Goal: Task Accomplishment & Management: Manage account settings

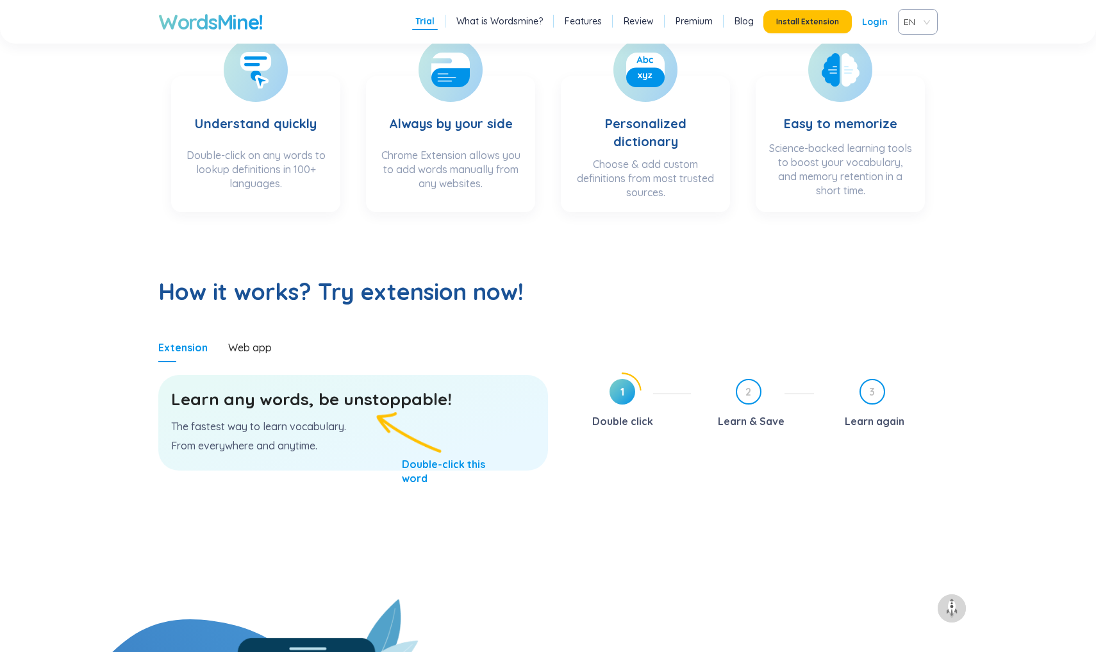
scroll to position [451, 0]
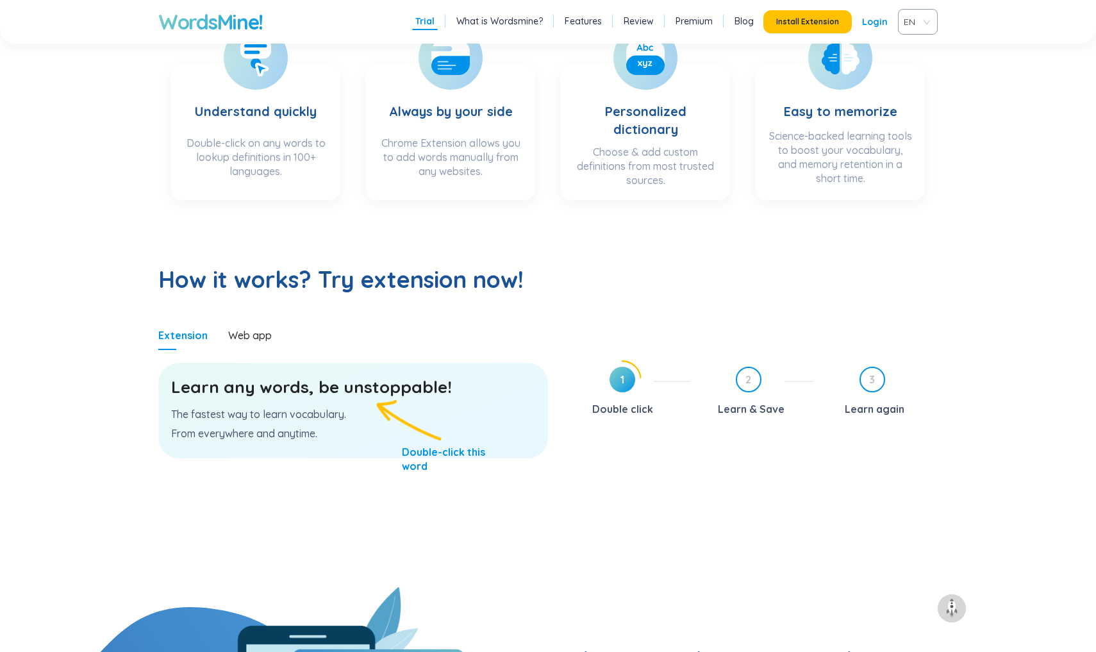
click at [274, 389] on h3 "Learn any words, be unstoppable!" at bounding box center [353, 387] width 364 height 23
click at [285, 412] on p "The fastest way to learn vocabulary." at bounding box center [353, 414] width 364 height 14
click at [245, 333] on div "Web app" at bounding box center [250, 335] width 44 height 14
click at [625, 387] on span "1" at bounding box center [623, 380] width 26 height 26
click at [619, 374] on span "1" at bounding box center [623, 380] width 26 height 26
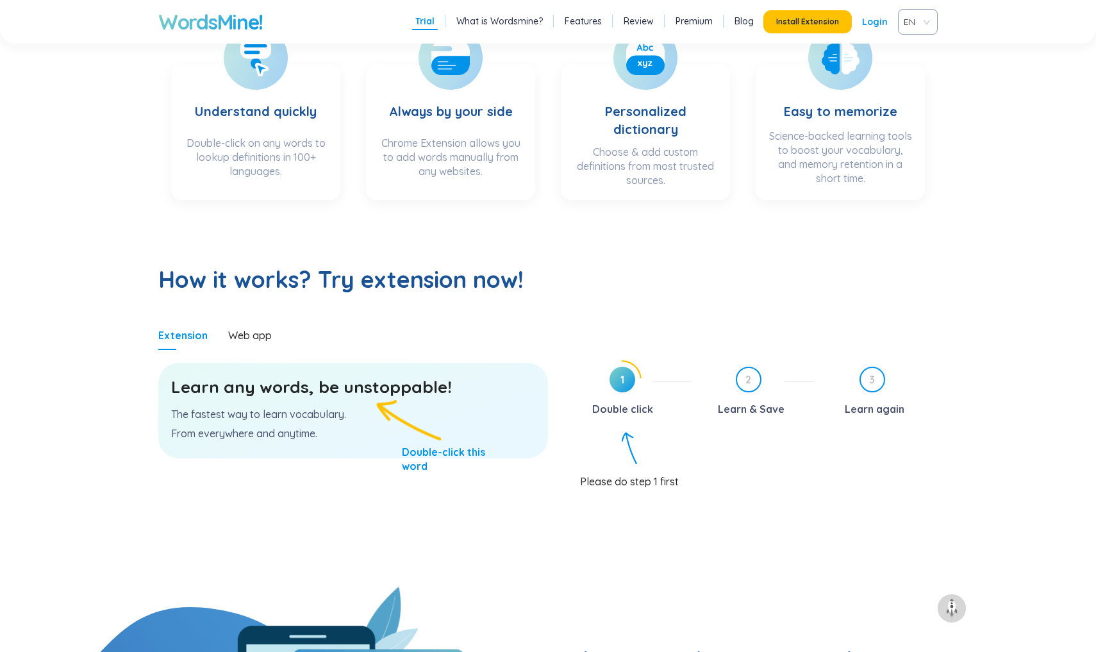
click at [619, 374] on span "1" at bounding box center [623, 380] width 26 height 26
click at [239, 338] on div "Web app" at bounding box center [250, 335] width 44 height 14
click at [270, 431] on p "From everywhere and anytime." at bounding box center [353, 433] width 364 height 14
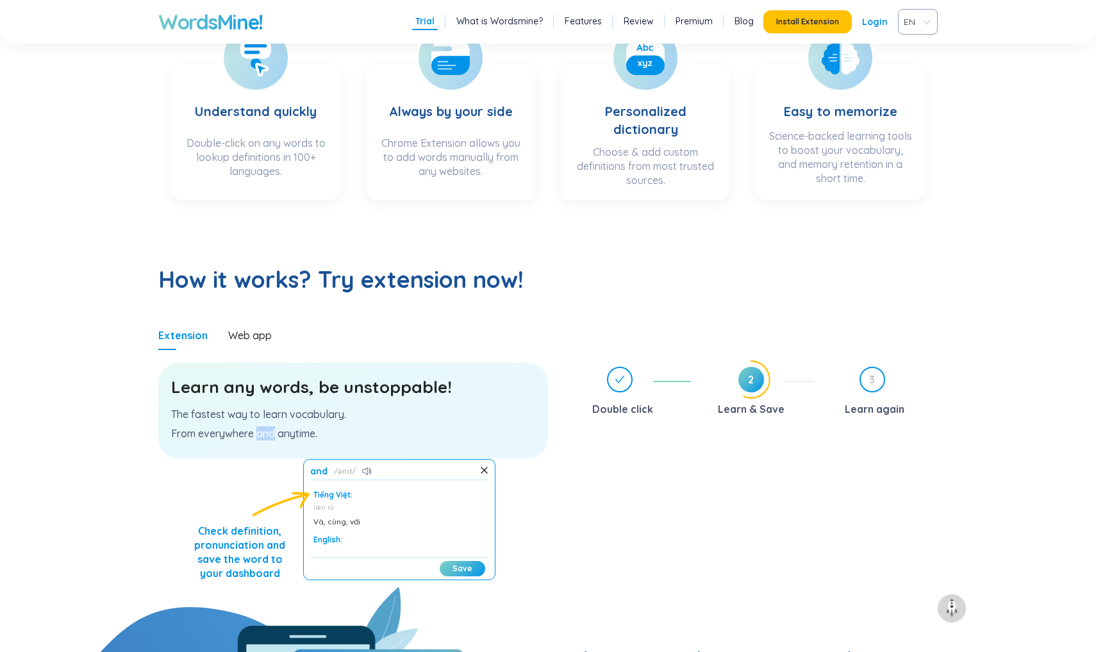
click at [310, 418] on p "The fastest way to learn vocabulary." at bounding box center [353, 414] width 364 height 14
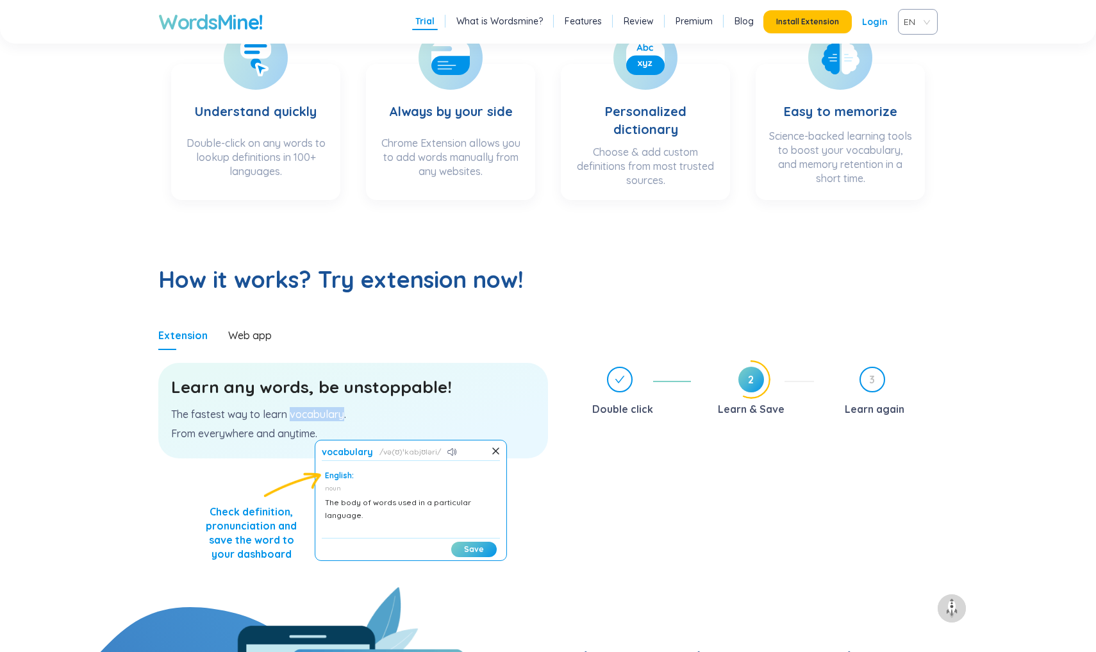
scroll to position [58, 0]
click at [387, 390] on h3 "Learn any words, be unstoppable!" at bounding box center [353, 387] width 364 height 23
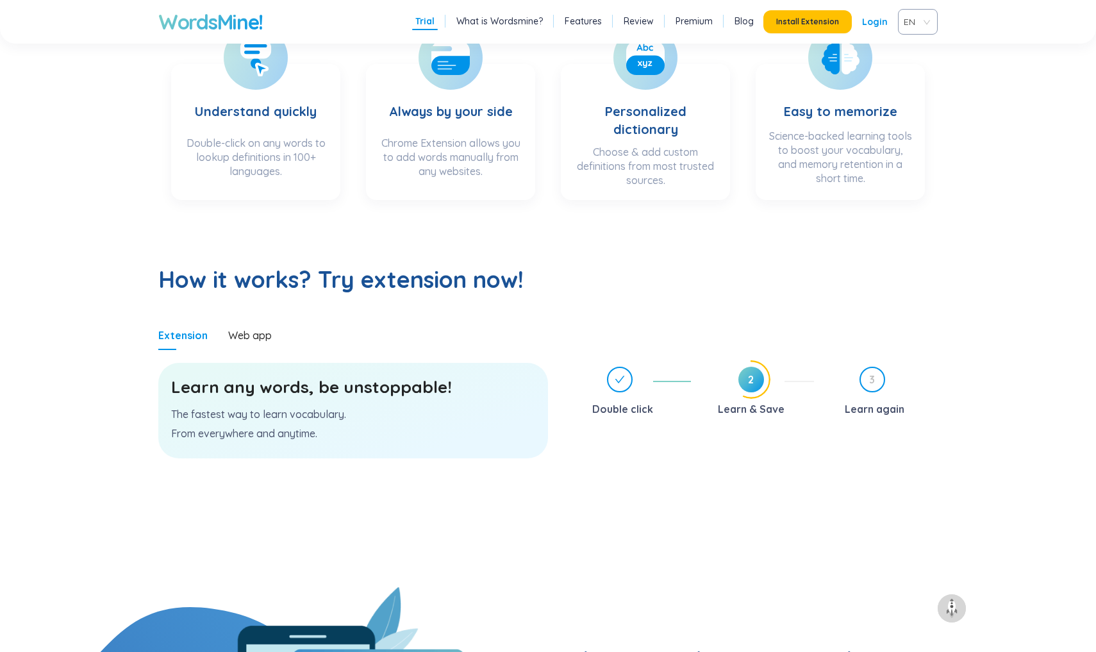
click at [387, 390] on h3 "Learn any words, be unstoppable!" at bounding box center [353, 387] width 364 height 23
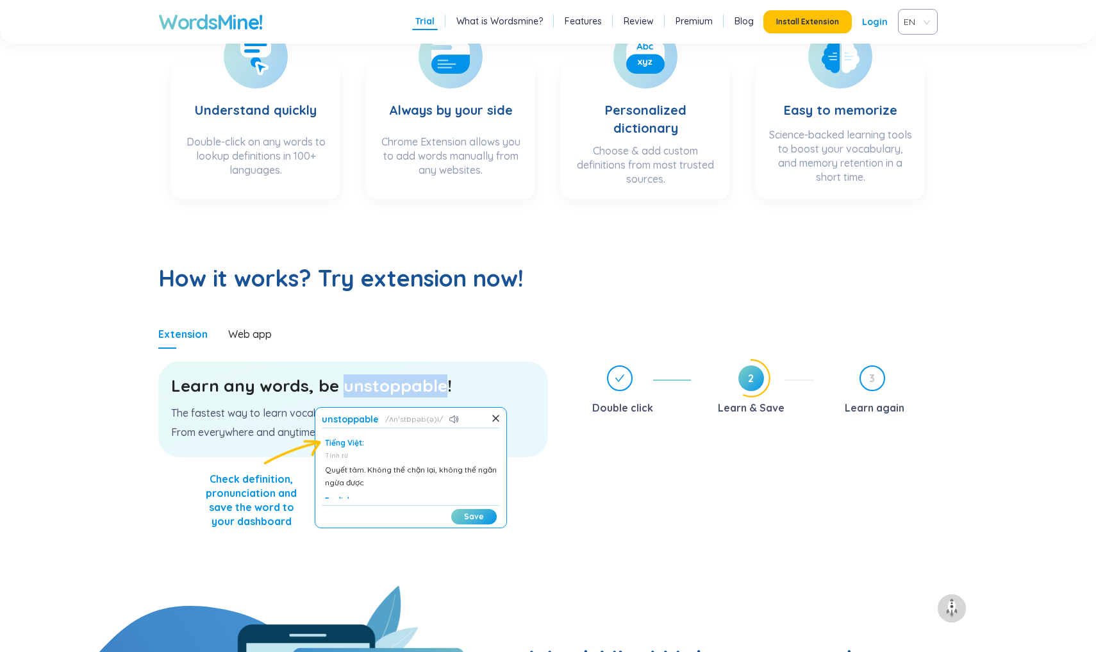
scroll to position [0, 0]
click at [451, 421] on icon at bounding box center [454, 419] width 10 height 8
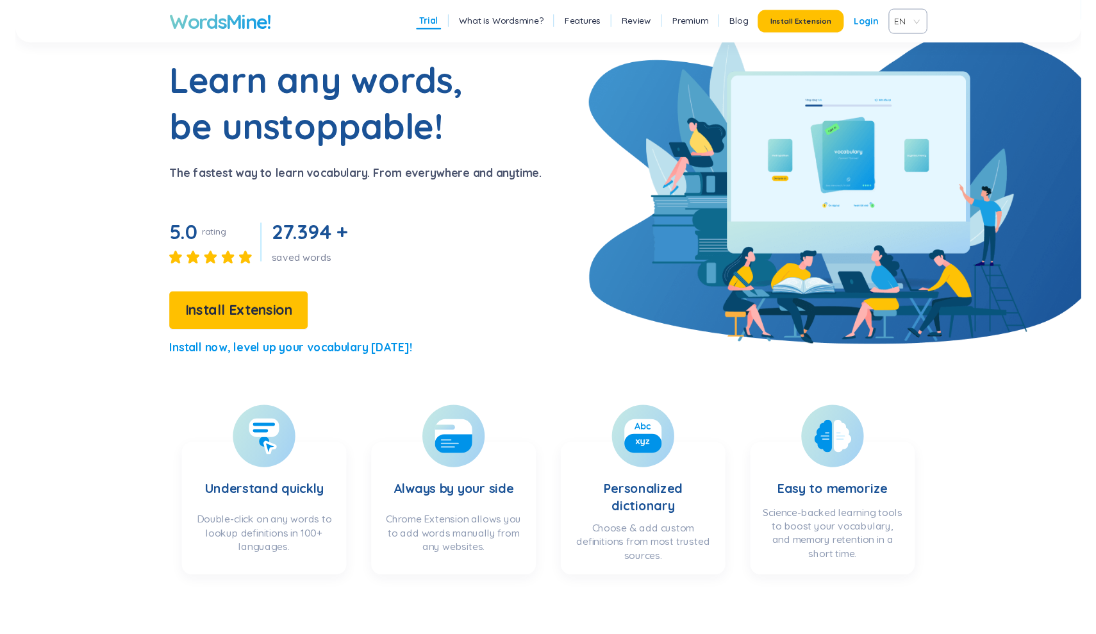
scroll to position [59, 0]
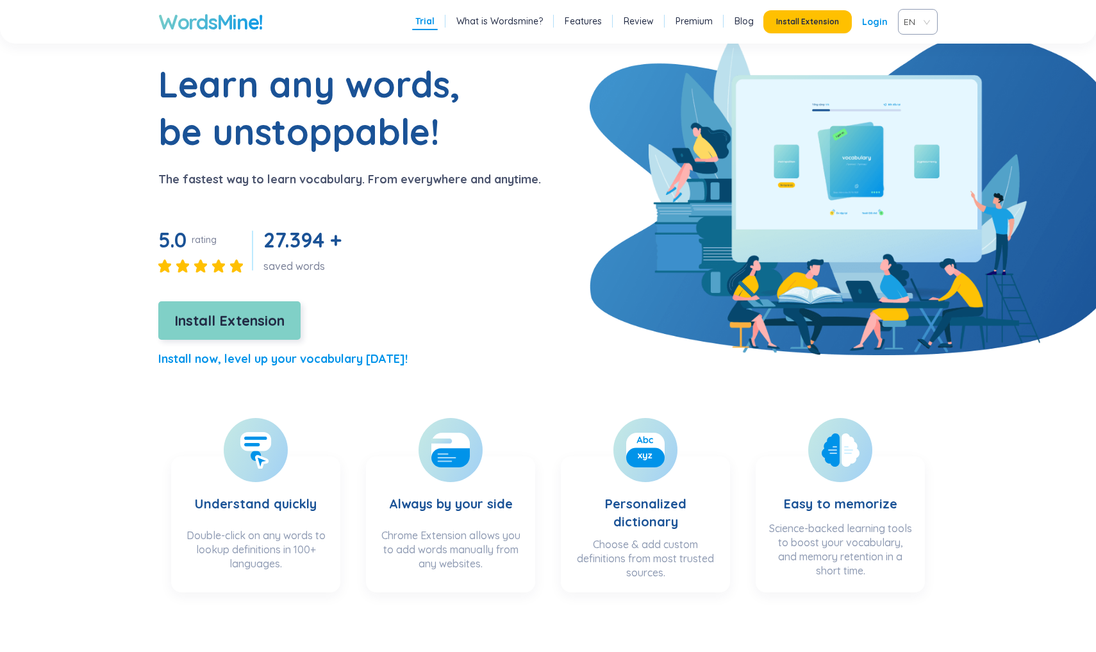
click at [277, 313] on span "Install Extension" at bounding box center [229, 321] width 110 height 22
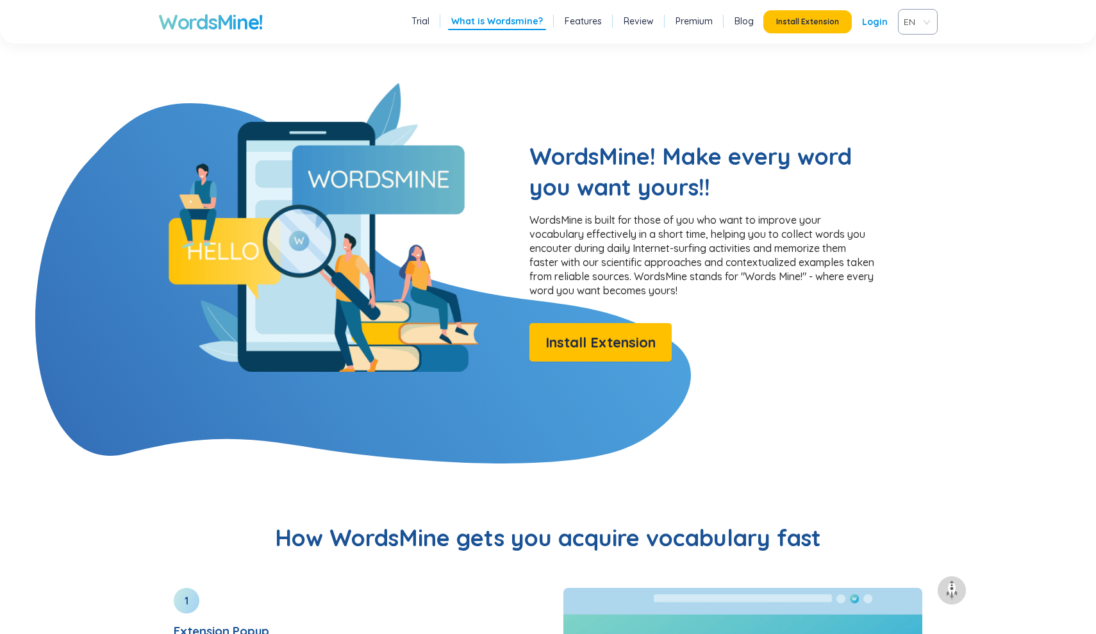
scroll to position [974, 0]
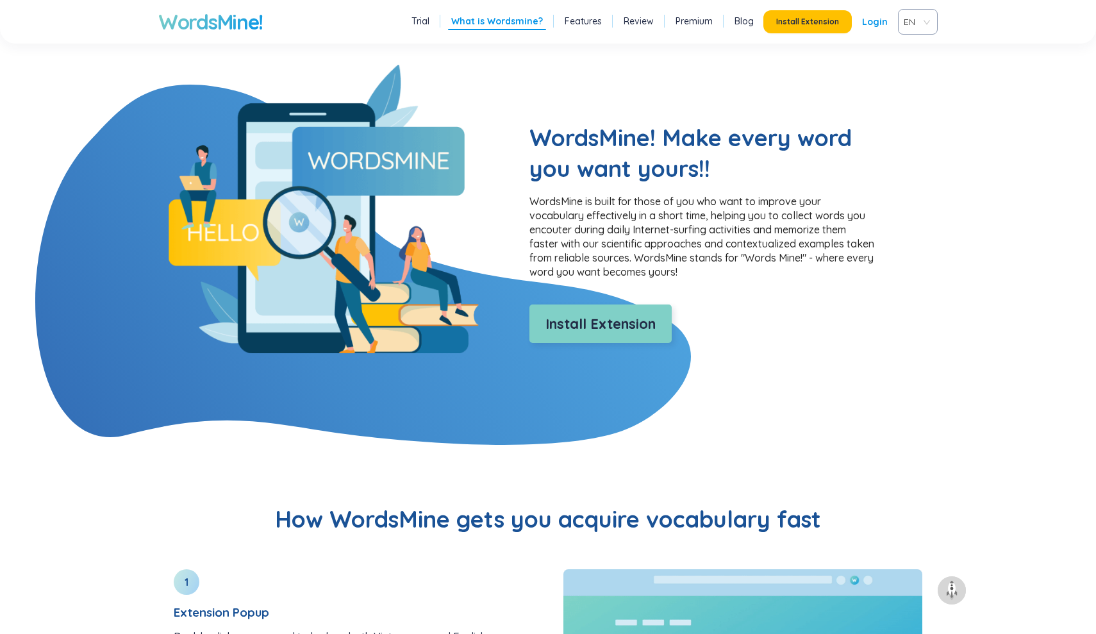
click at [612, 328] on span "Install Extension" at bounding box center [601, 324] width 110 height 22
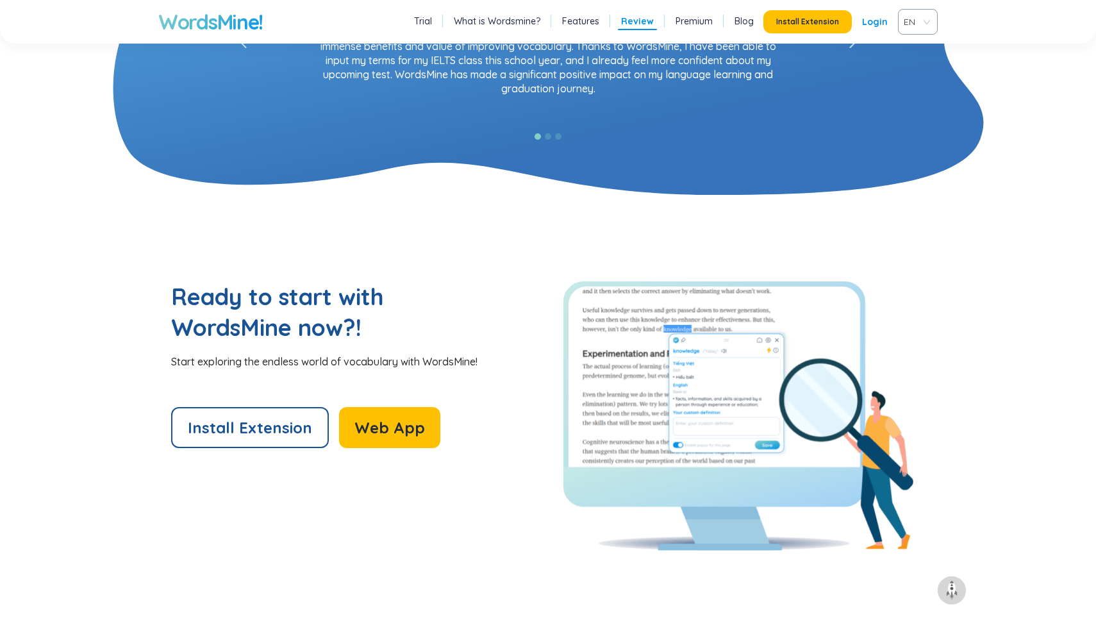
scroll to position [2638, 0]
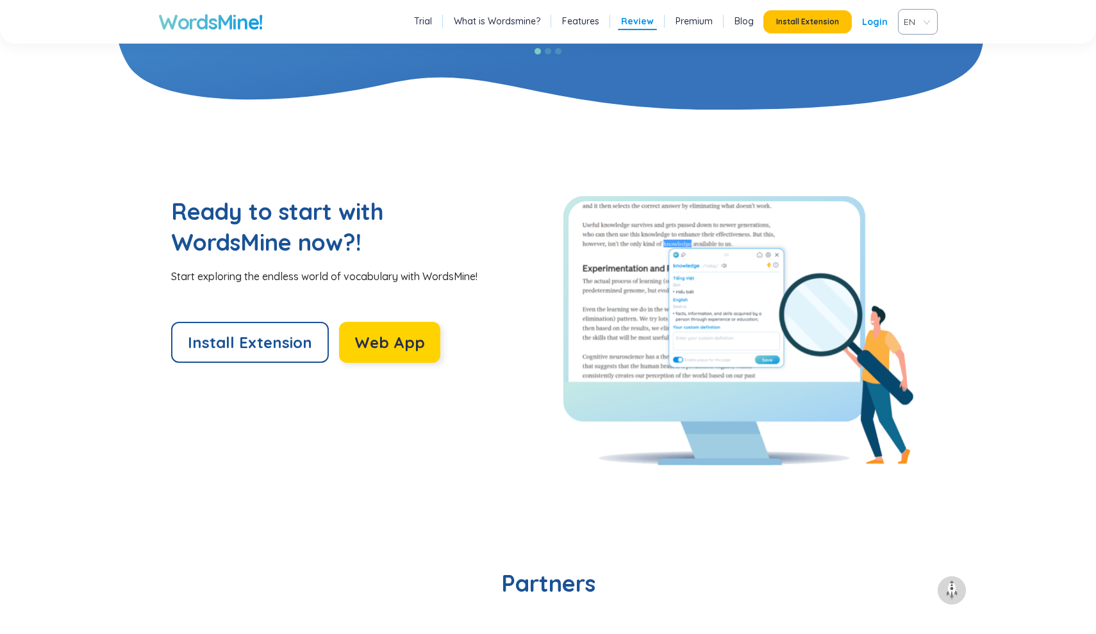
click at [384, 347] on span "Web App" at bounding box center [389, 342] width 71 height 21
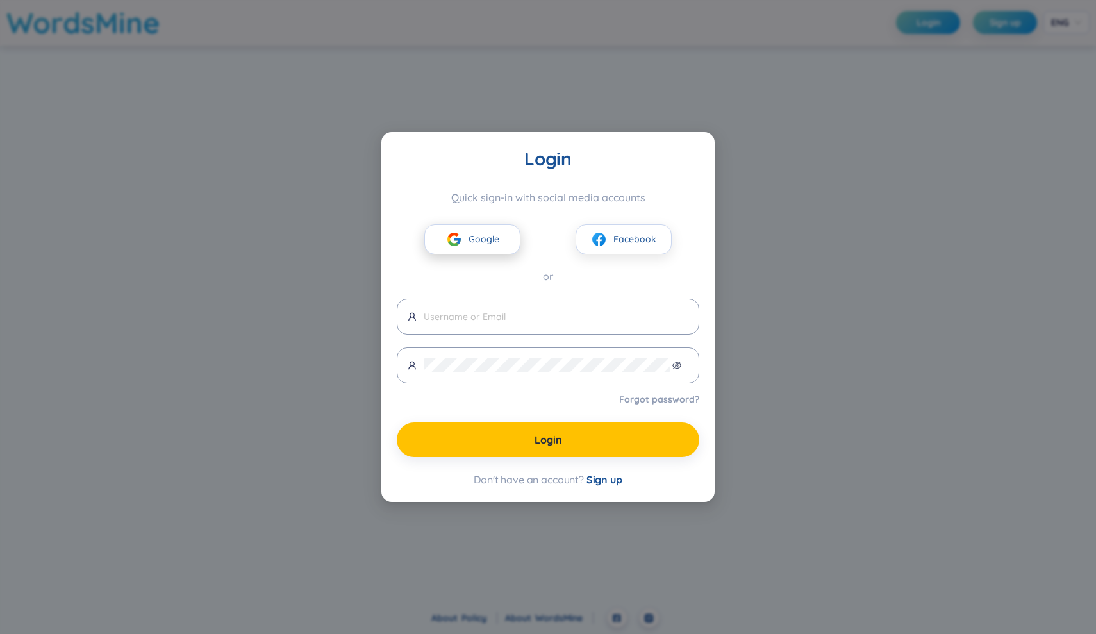
click at [456, 232] on img at bounding box center [454, 239] width 16 height 16
click at [480, 311] on input "text" at bounding box center [556, 317] width 265 height 14
click at [602, 481] on span "Sign up" at bounding box center [605, 479] width 36 height 13
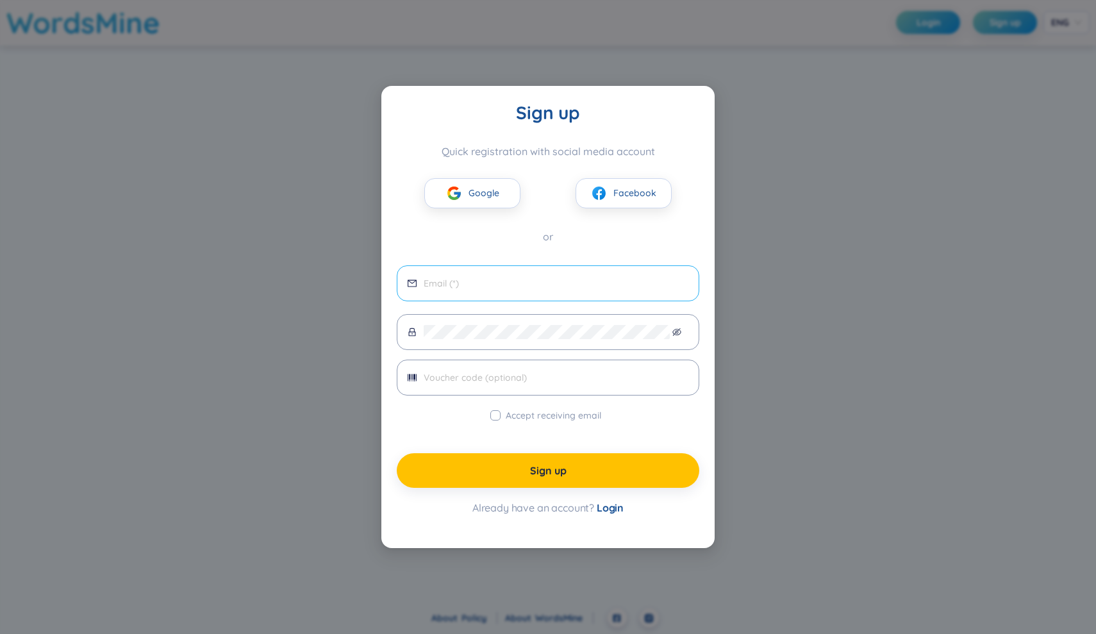
click at [519, 281] on input "email" at bounding box center [556, 283] width 265 height 14
type input "npthao55555@gmail.com"
drag, startPoint x: 513, startPoint y: 382, endPoint x: 496, endPoint y: 417, distance: 38.4
click at [496, 417] on form "npthao55555@gmail.com Accept receiving email Sign up Already have an account? L…" at bounding box center [548, 389] width 303 height 249
click at [496, 419] on input "Accept receiving email" at bounding box center [495, 415] width 10 height 10
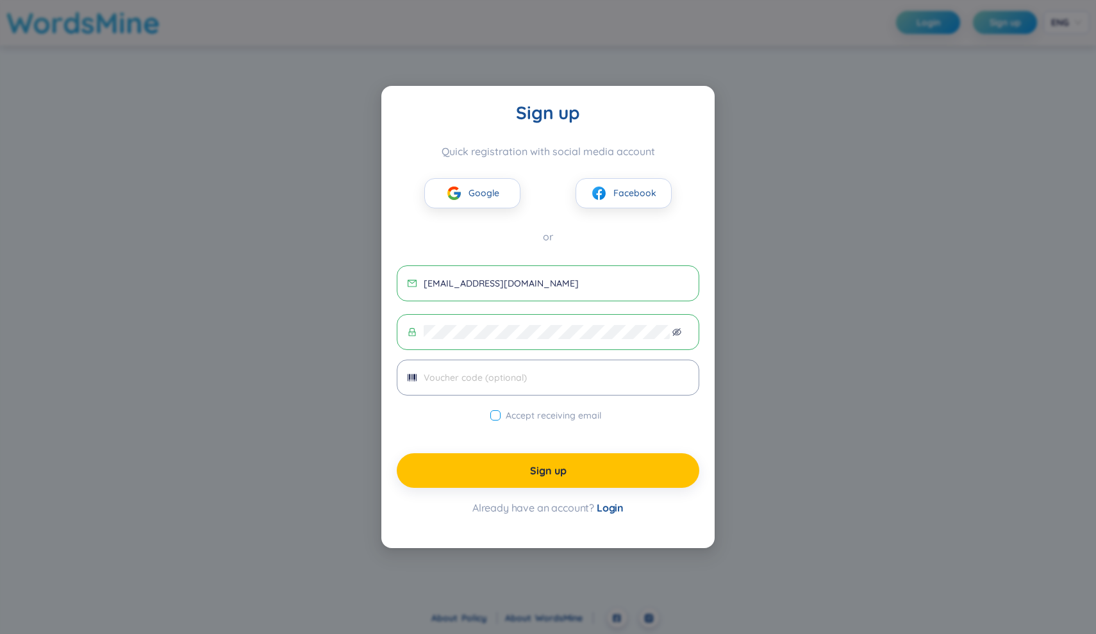
checkbox input "true"
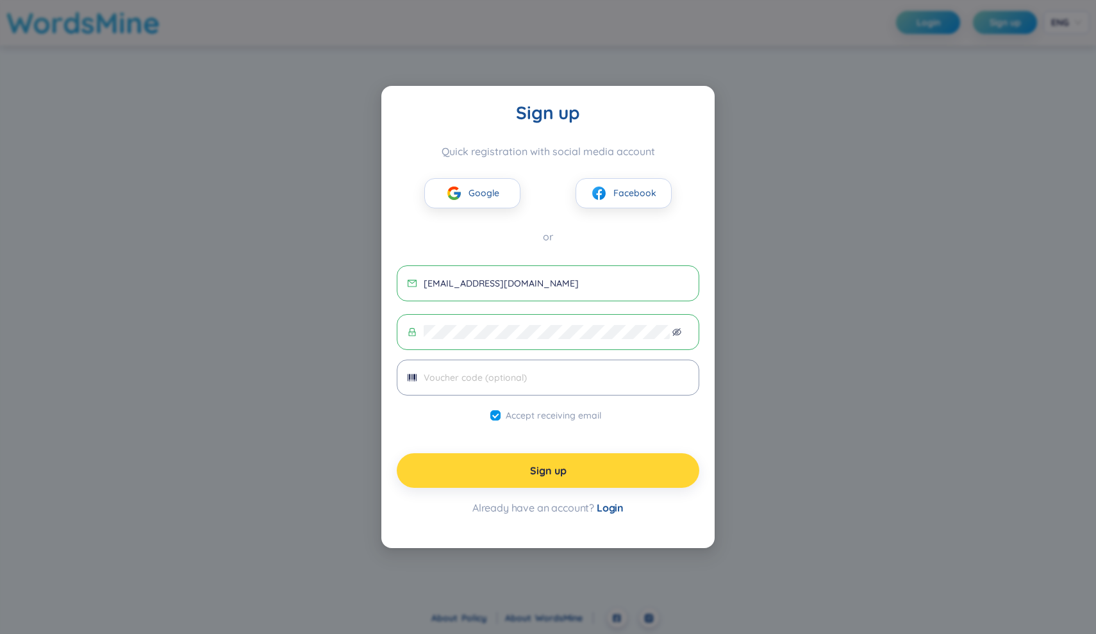
click at [551, 472] on span "Sign up" at bounding box center [548, 470] width 37 height 14
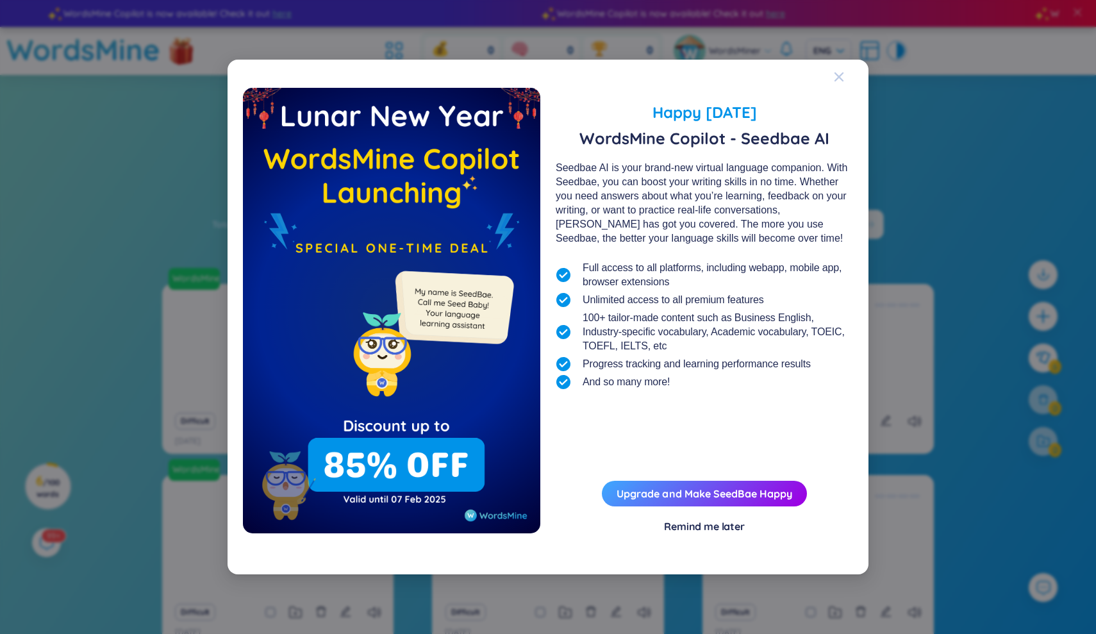
click at [842, 76] on icon "Close" at bounding box center [839, 77] width 10 height 10
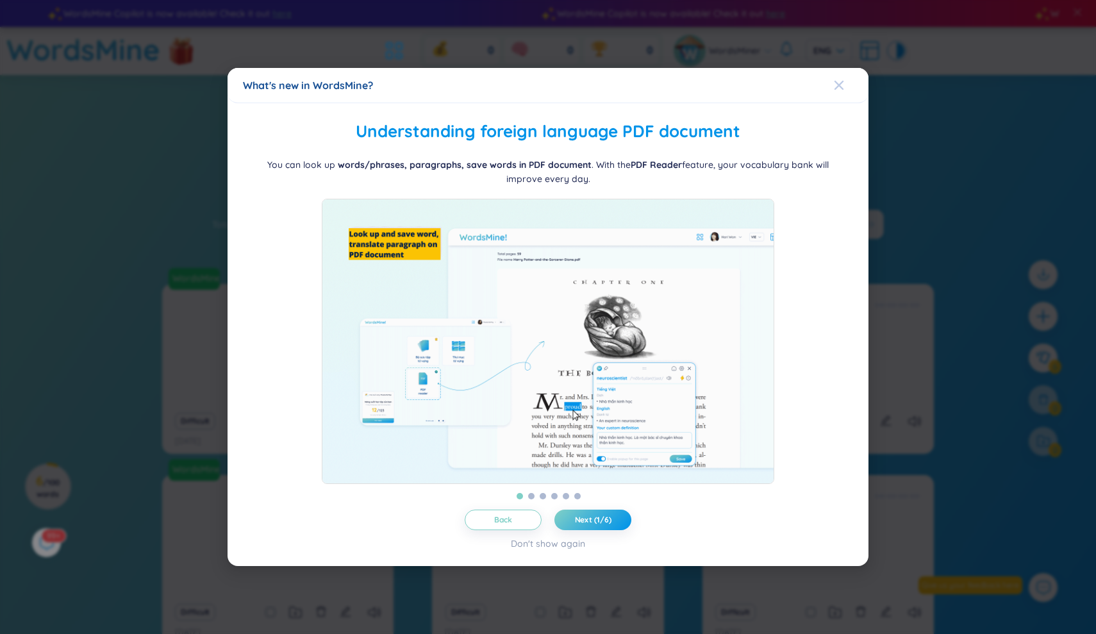
click at [844, 83] on span "Close" at bounding box center [851, 85] width 35 height 35
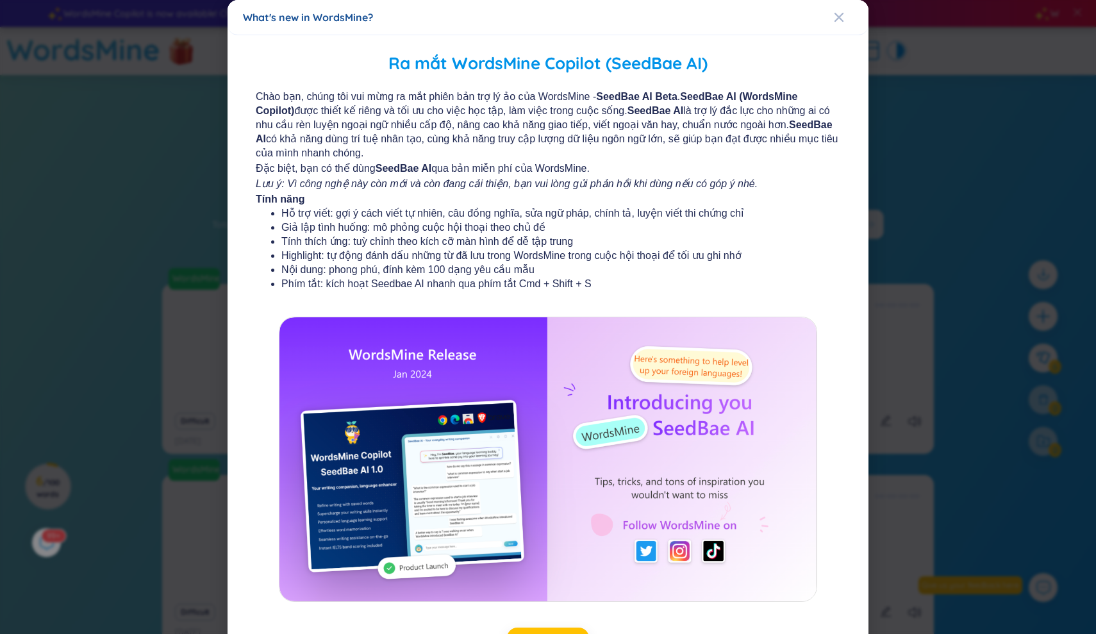
click at [833, 15] on div "What's new in WordsMine?" at bounding box center [548, 17] width 610 height 14
click at [837, 17] on icon "Close" at bounding box center [839, 17] width 10 height 10
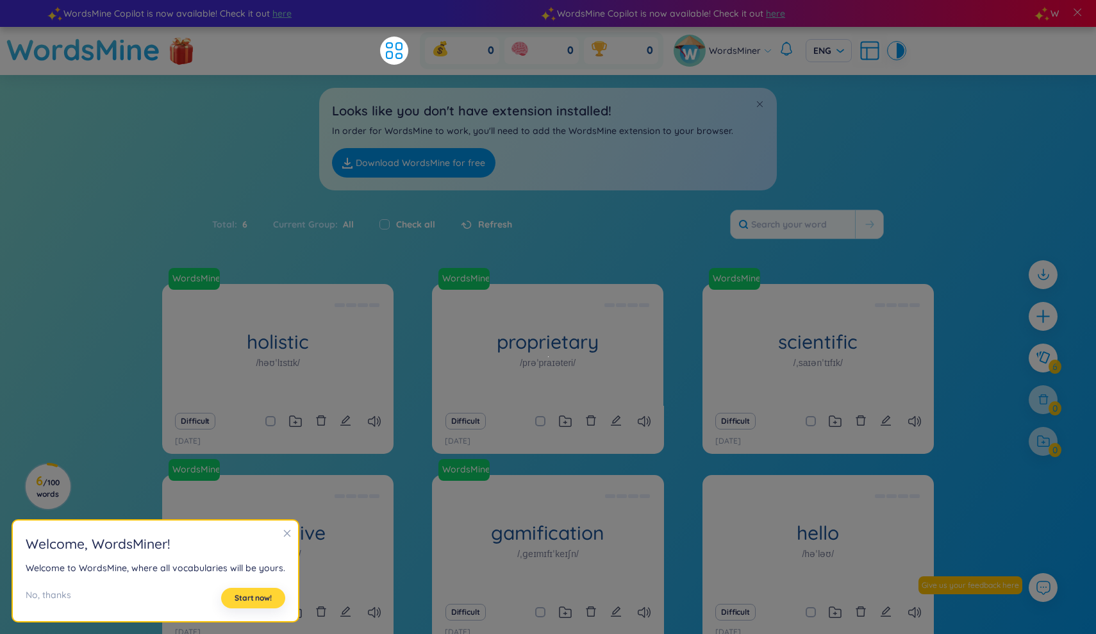
click at [259, 599] on span "Start now!" at bounding box center [253, 598] width 37 height 10
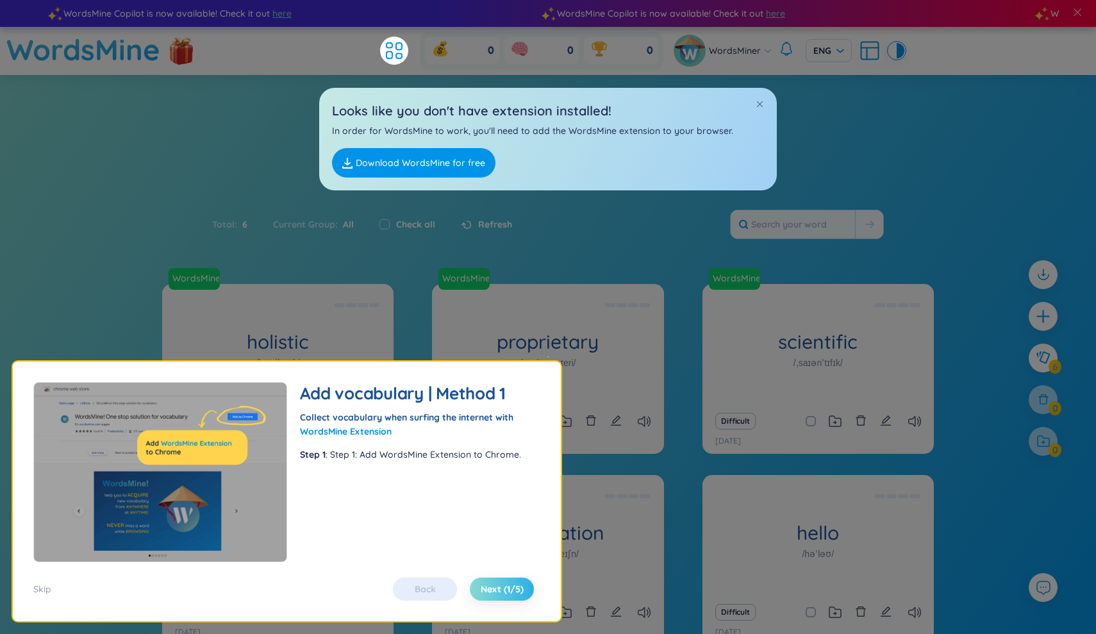
click at [483, 586] on span "Next (1/5)" at bounding box center [502, 589] width 43 height 13
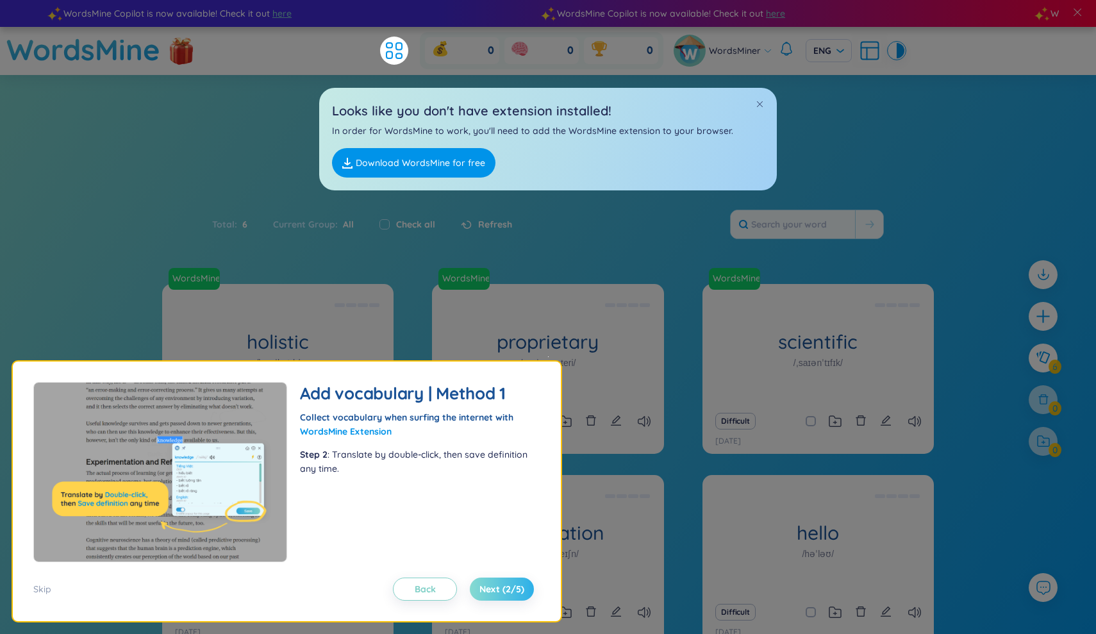
click at [483, 586] on span "Next (2/5)" at bounding box center [501, 589] width 45 height 13
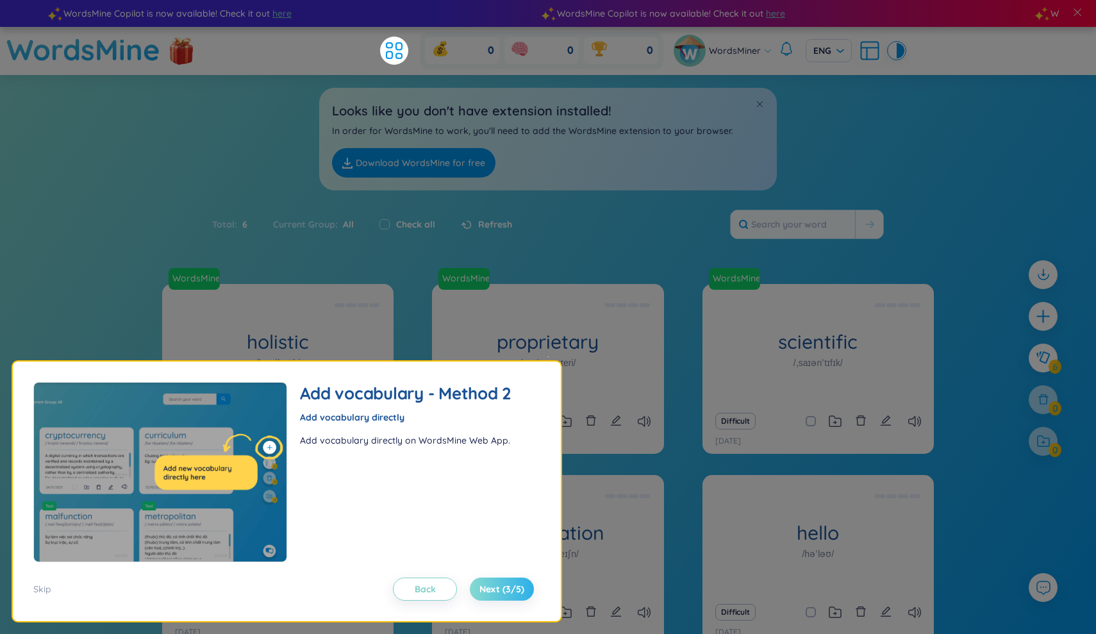
click at [483, 586] on span "Next (3/5)" at bounding box center [501, 589] width 45 height 13
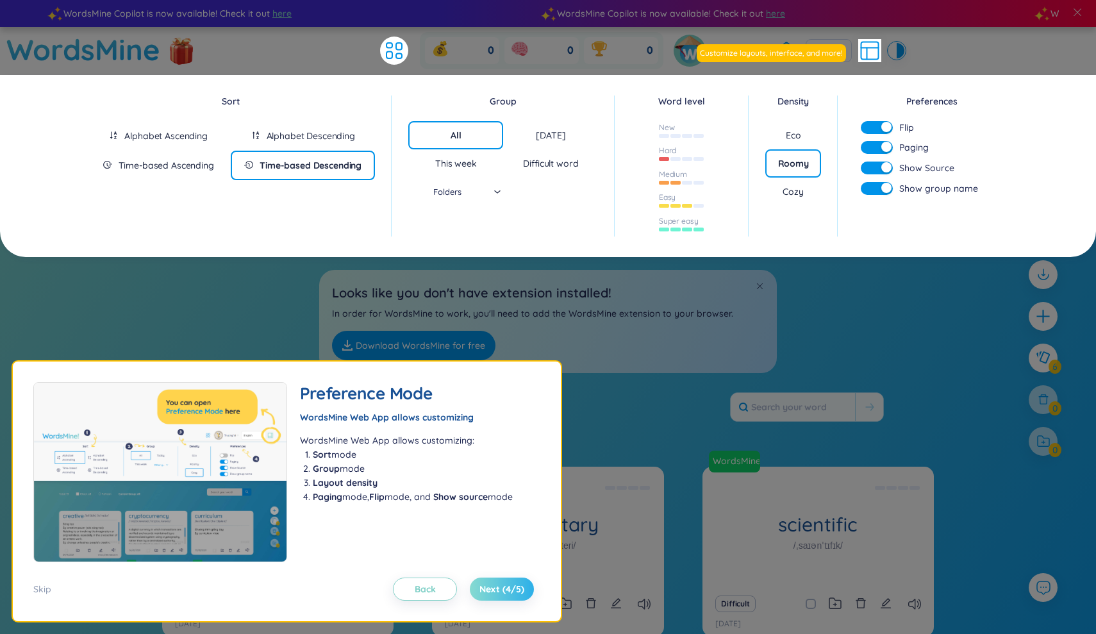
click at [483, 586] on span "Next (4/5)" at bounding box center [501, 589] width 45 height 13
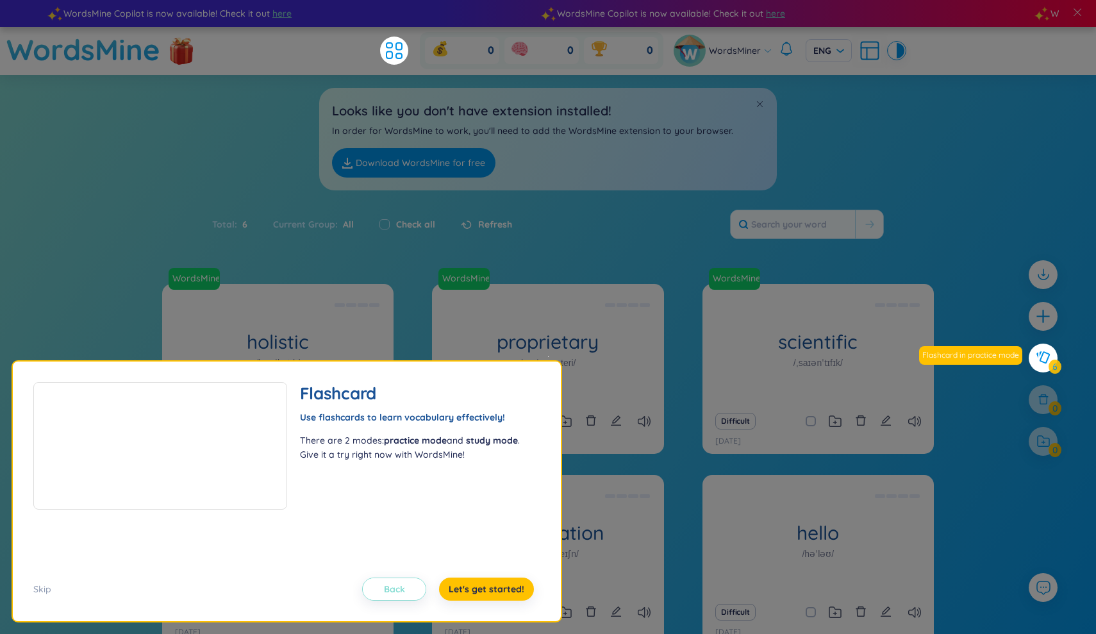
click at [412, 588] on button "Back" at bounding box center [394, 589] width 64 height 23
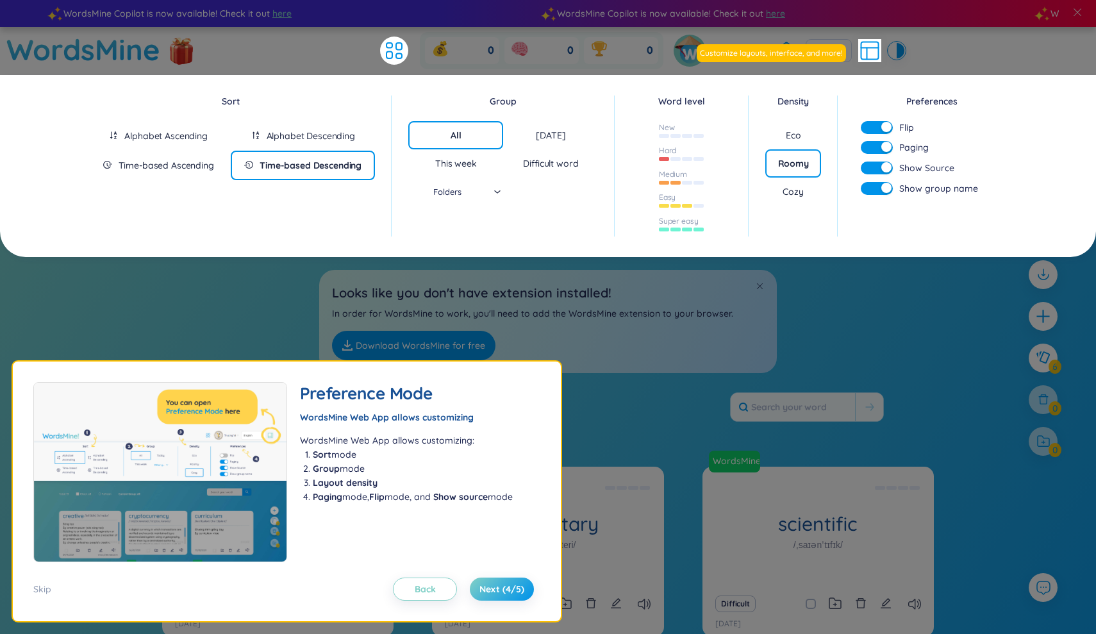
click at [812, 192] on div "Cozy" at bounding box center [793, 192] width 56 height 28
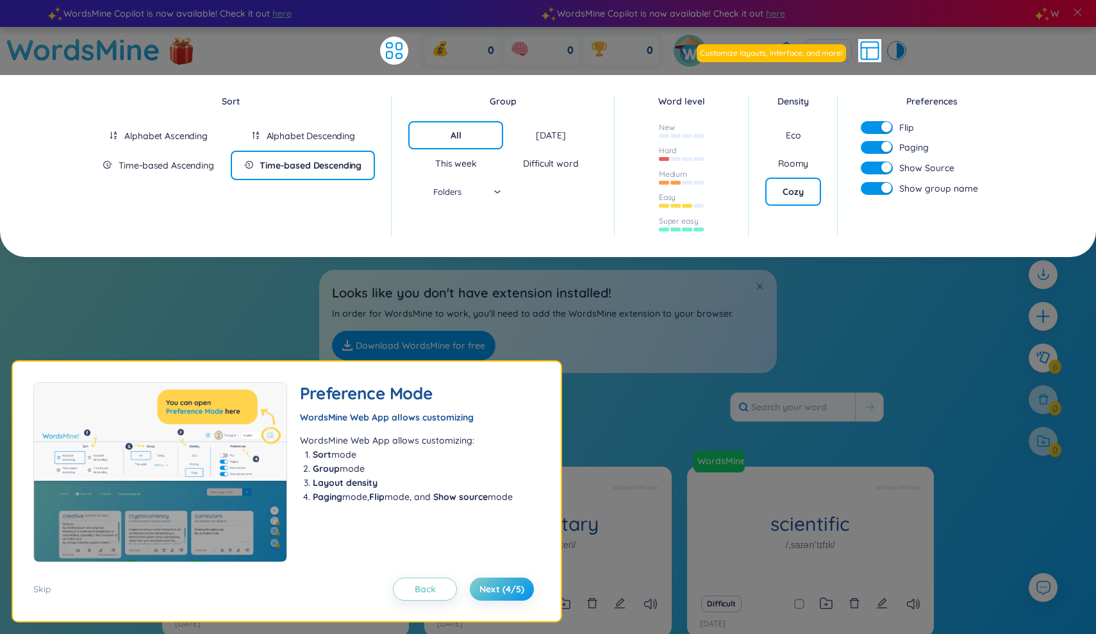
click at [798, 131] on div "Eco" at bounding box center [793, 135] width 15 height 13
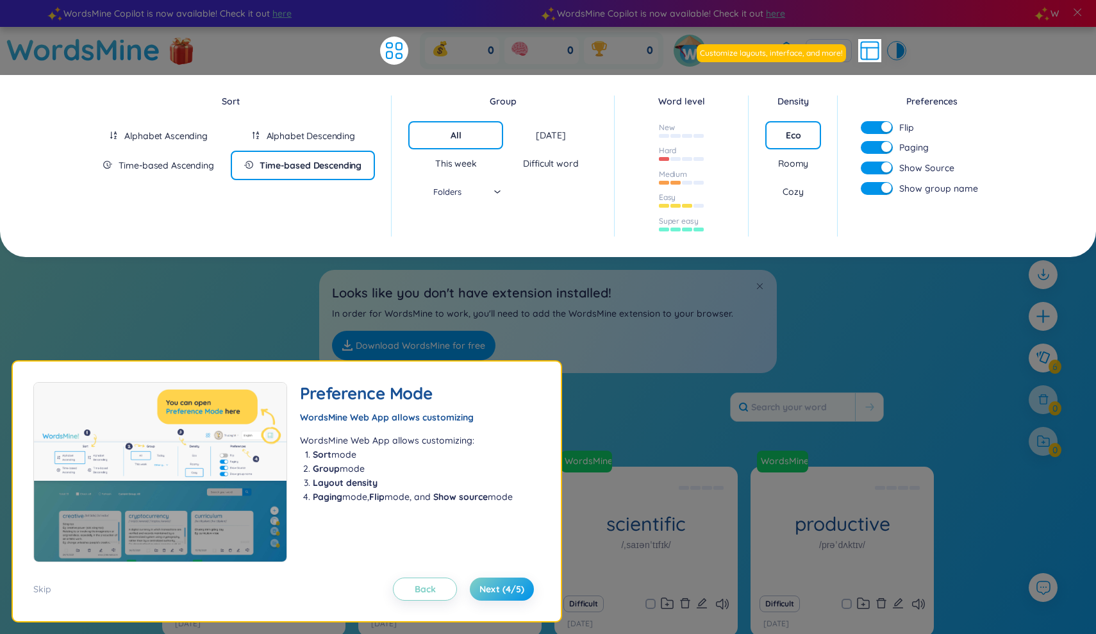
click at [797, 158] on div "Roomy" at bounding box center [793, 163] width 30 height 13
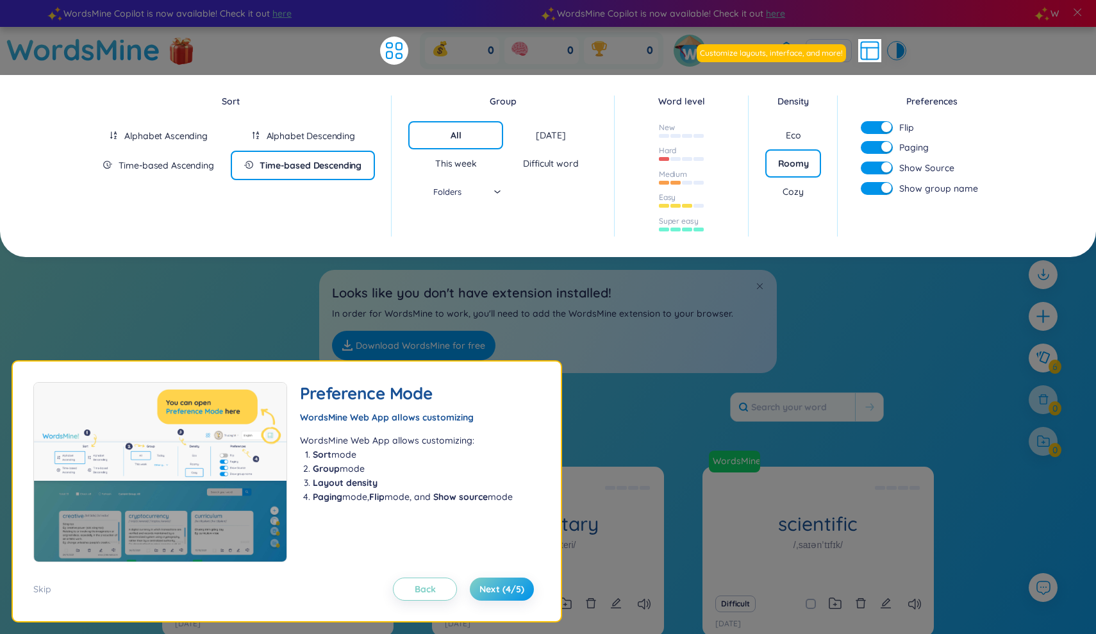
click at [792, 126] on div "Eco" at bounding box center [793, 135] width 56 height 28
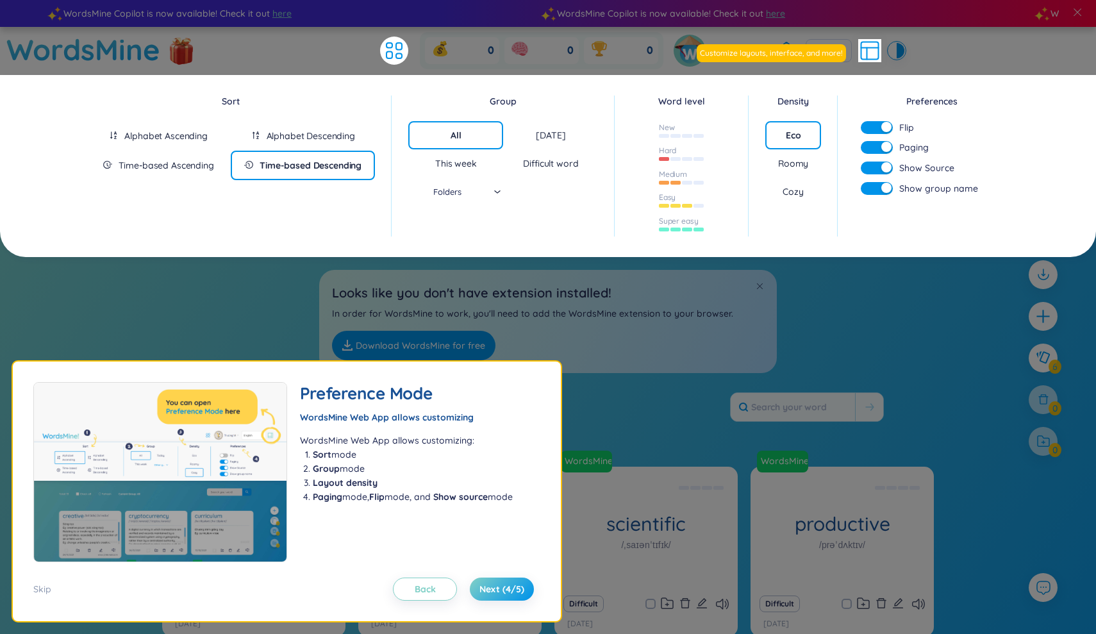
click at [795, 161] on div "Roomy" at bounding box center [793, 163] width 30 height 13
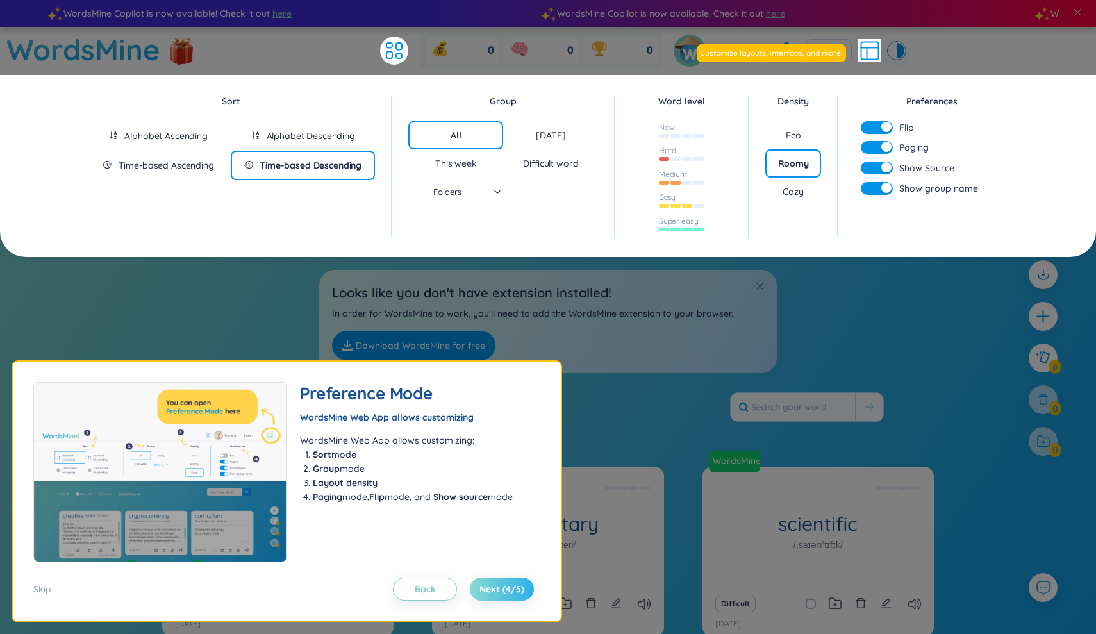
click at [475, 585] on button "Next (4/5)" at bounding box center [502, 589] width 64 height 23
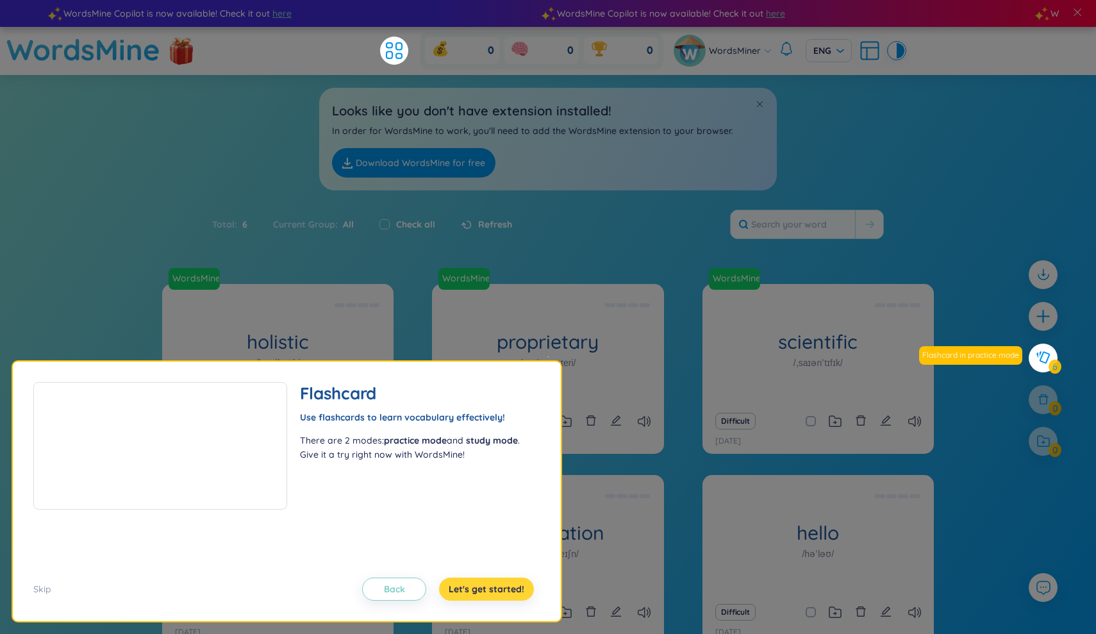
click at [483, 589] on span "Let's get started!" at bounding box center [487, 589] width 76 height 13
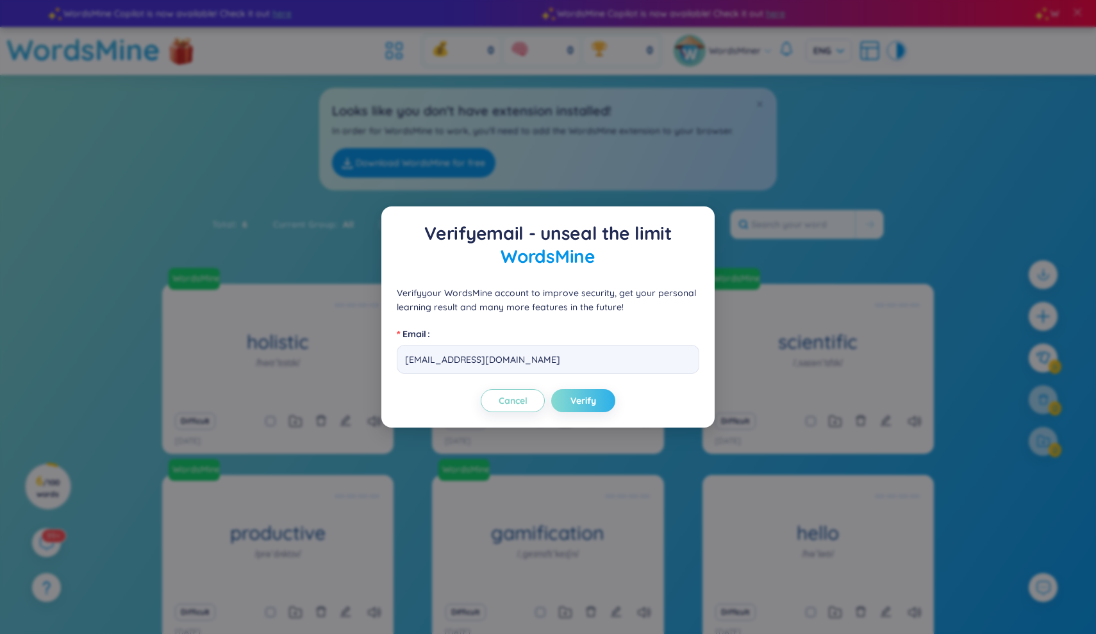
click at [581, 398] on span "Verify" at bounding box center [584, 400] width 26 height 13
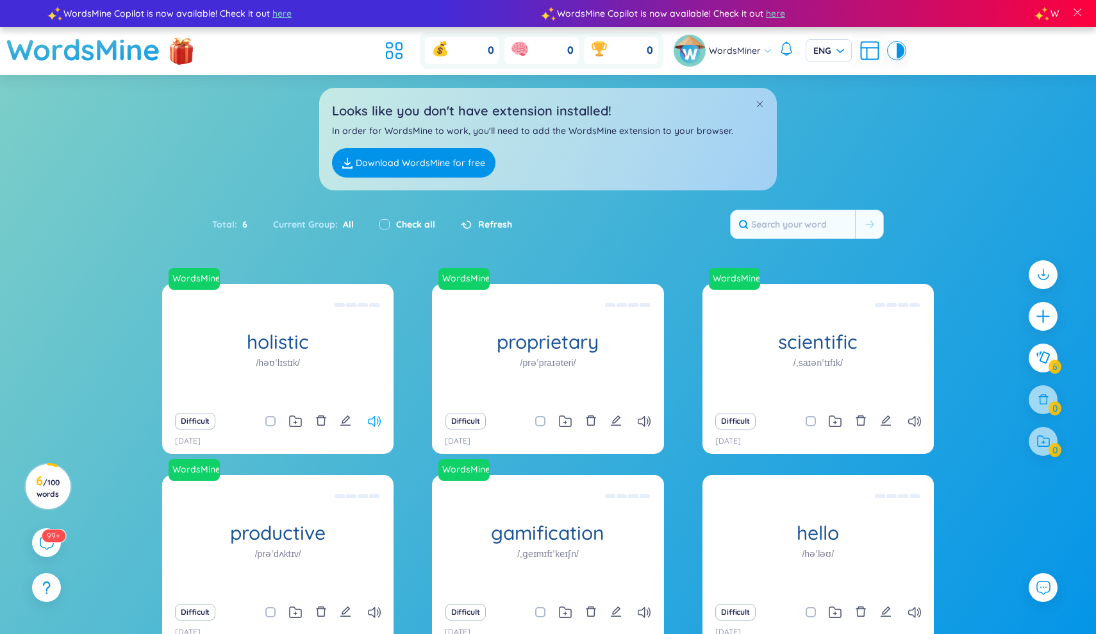
click at [369, 420] on icon at bounding box center [374, 421] width 13 height 11
click at [374, 422] on icon at bounding box center [374, 421] width 13 height 11
click at [348, 415] on icon "edit" at bounding box center [346, 421] width 12 height 12
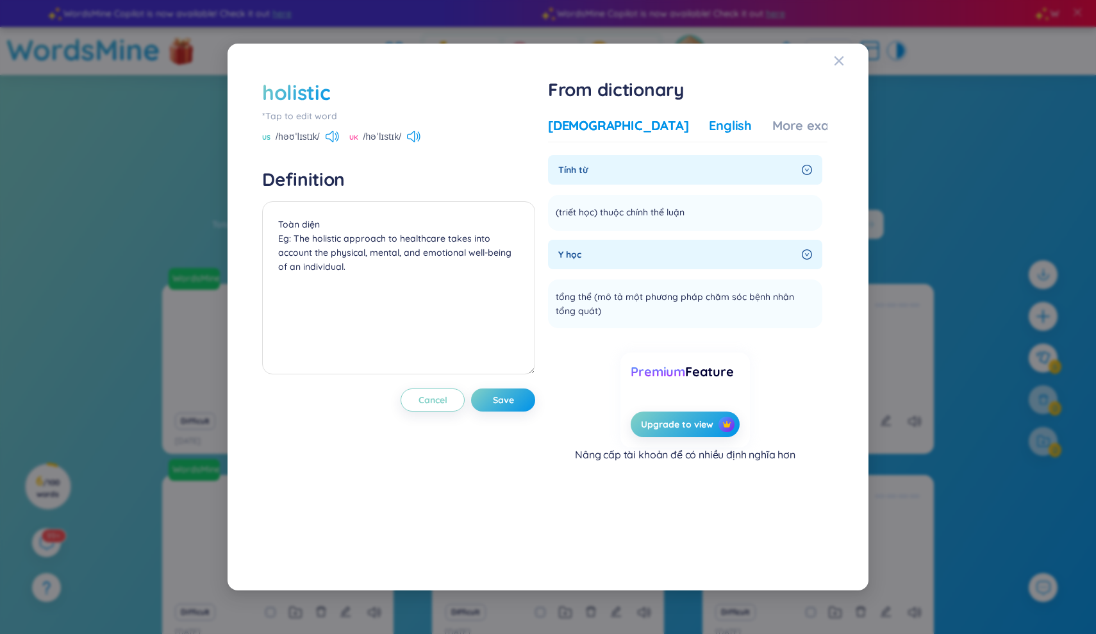
click at [709, 125] on div "English" at bounding box center [730, 126] width 43 height 18
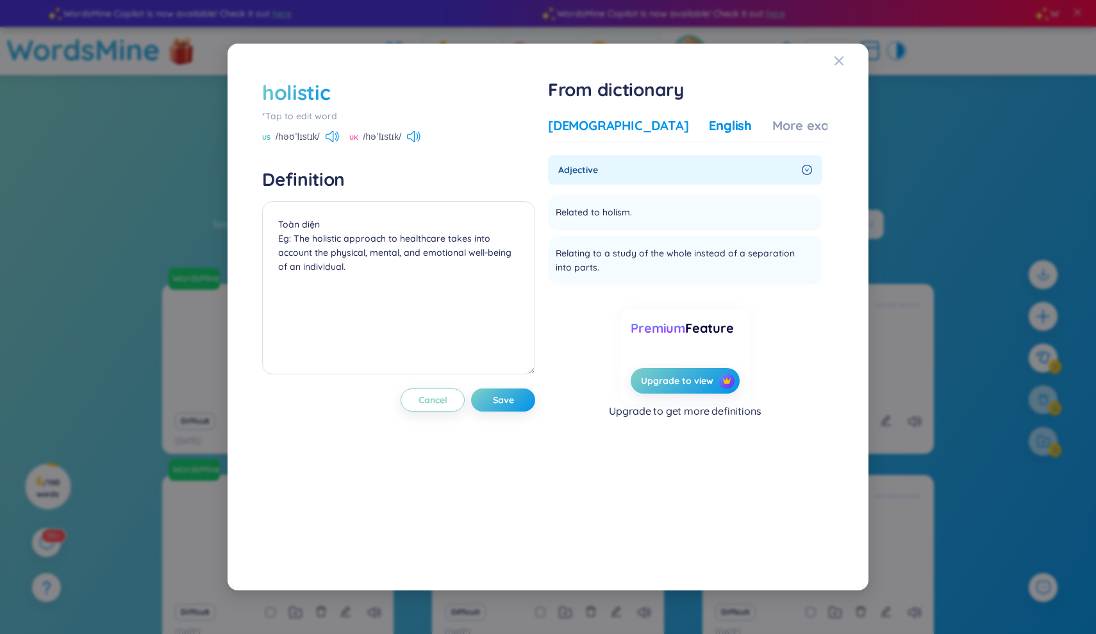
click at [583, 124] on div "Vietnamese" at bounding box center [618, 126] width 140 height 18
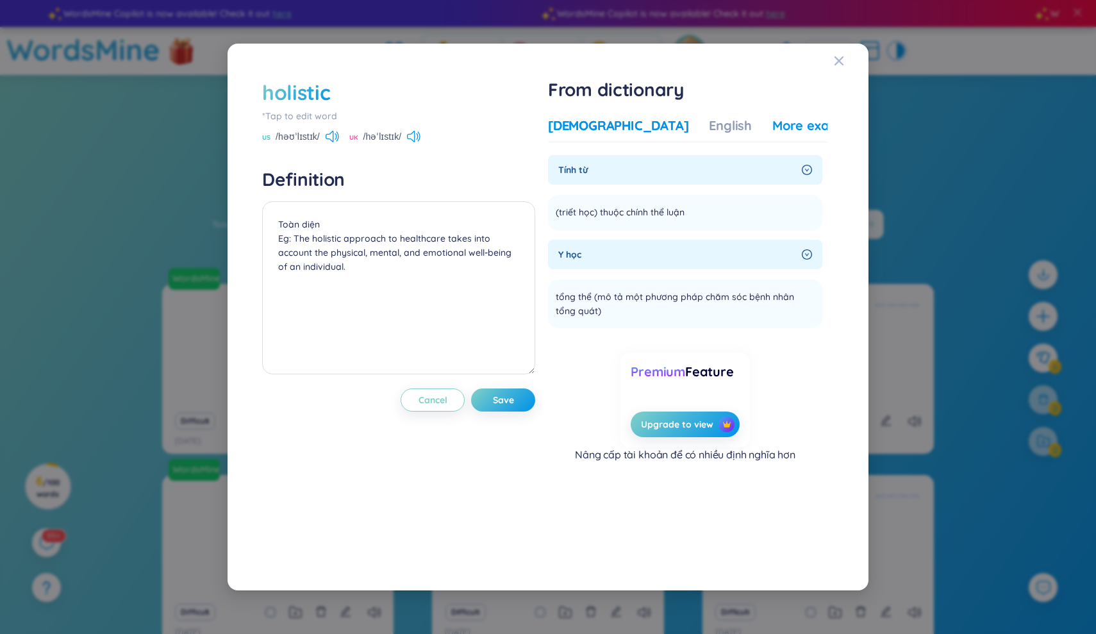
click at [772, 128] on div "More examples" at bounding box center [818, 126] width 93 height 18
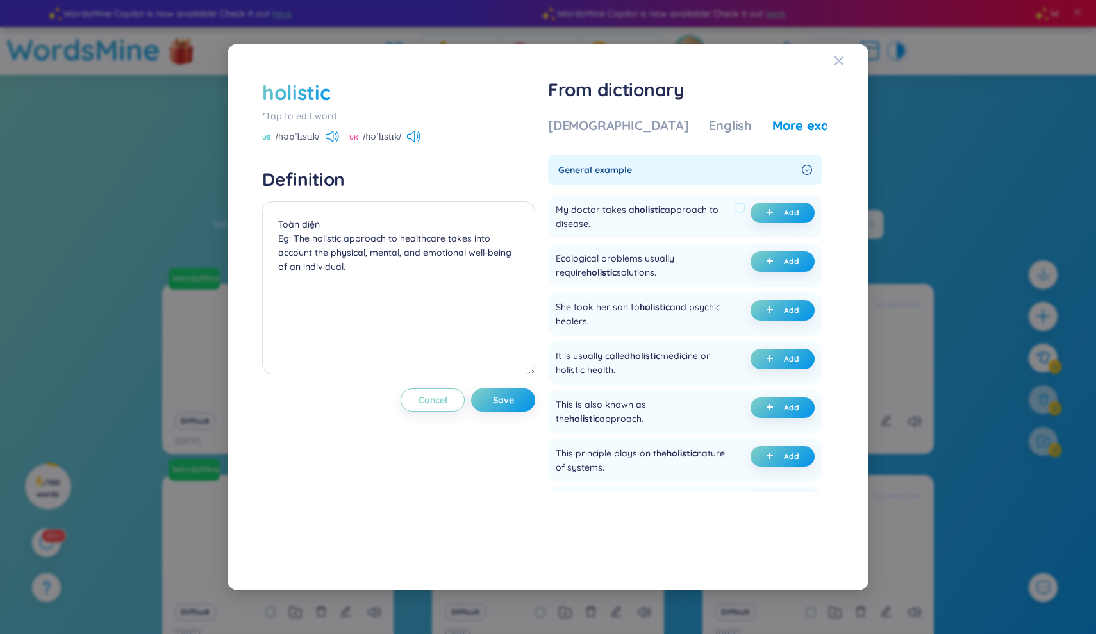
click at [686, 212] on div "My doctor takes a holistic approach to disease." at bounding box center [642, 217] width 173 height 28
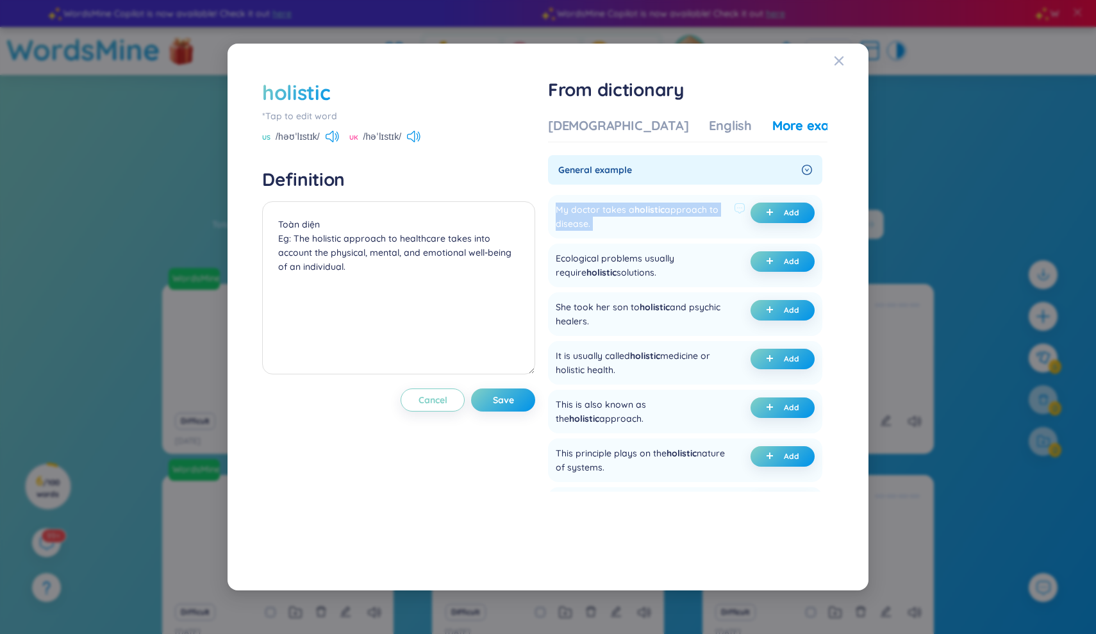
click at [686, 212] on div "My doctor takes a holistic approach to disease." at bounding box center [642, 217] width 173 height 28
click at [711, 154] on div "Vietnamese English More examples Tính từ (triết học) thuộc chính thể luận Add Y…" at bounding box center [687, 304] width 279 height 374
click at [842, 54] on div "Close" at bounding box center [839, 61] width 10 height 35
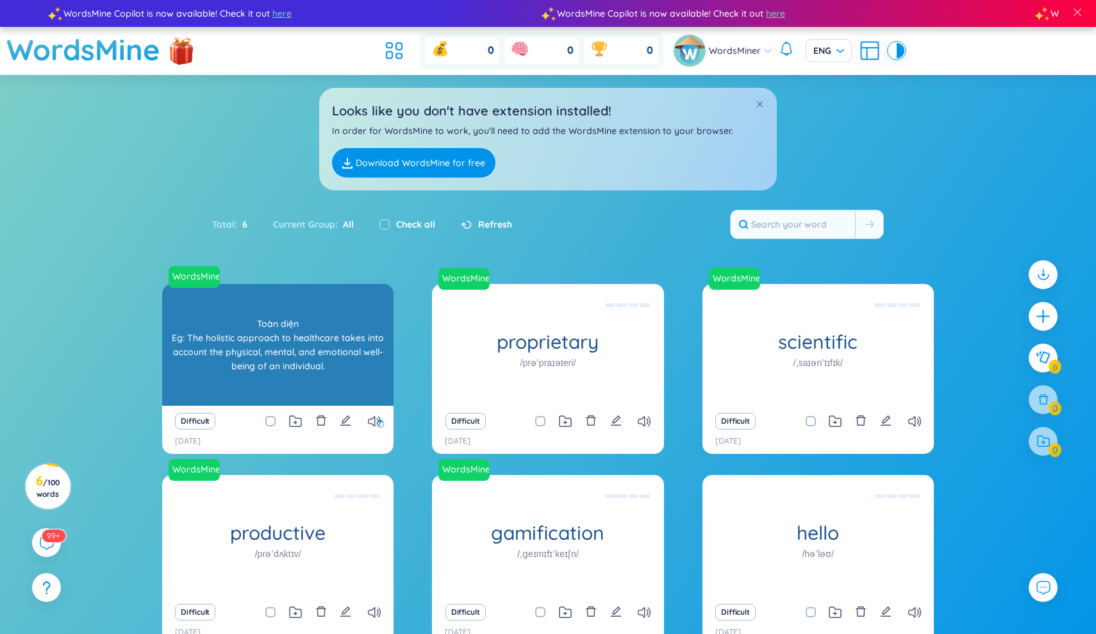
click at [258, 337] on div "Toàn diện Eg: The holistic approach to healthcare takes into account the physic…" at bounding box center [278, 344] width 219 height 115
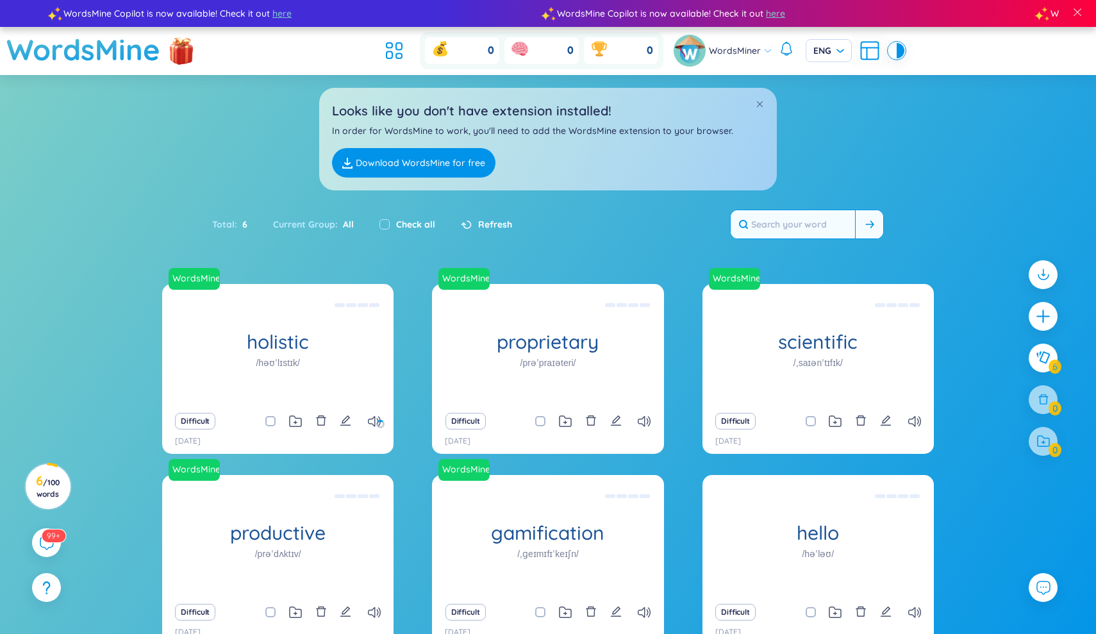
click at [825, 219] on input "text" at bounding box center [793, 224] width 124 height 28
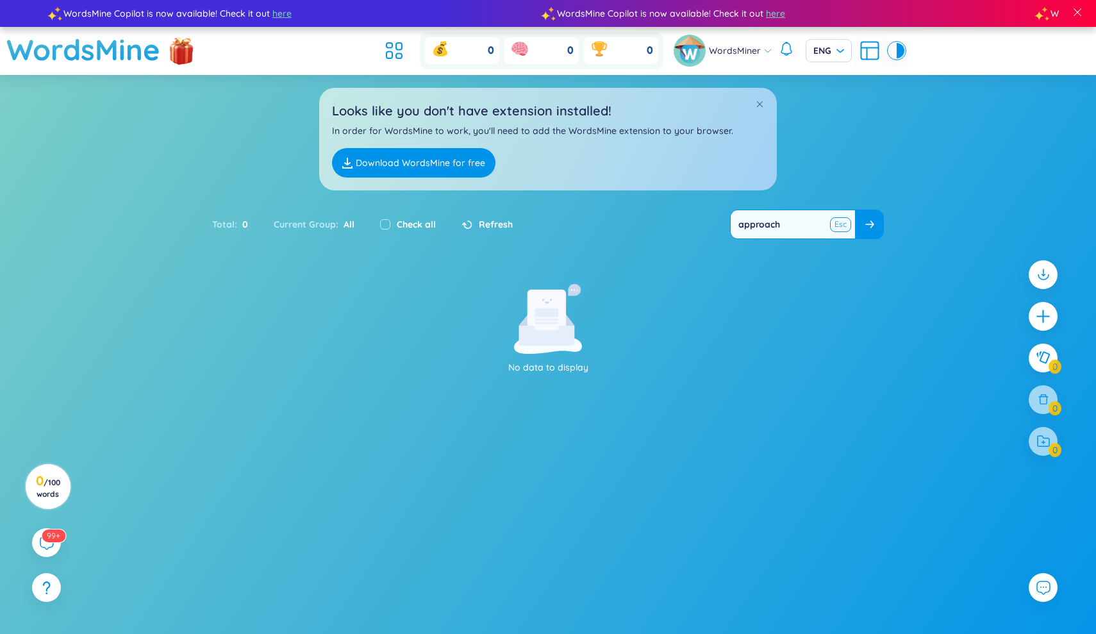
type input "approach"
click at [837, 226] on button at bounding box center [840, 225] width 19 height 16
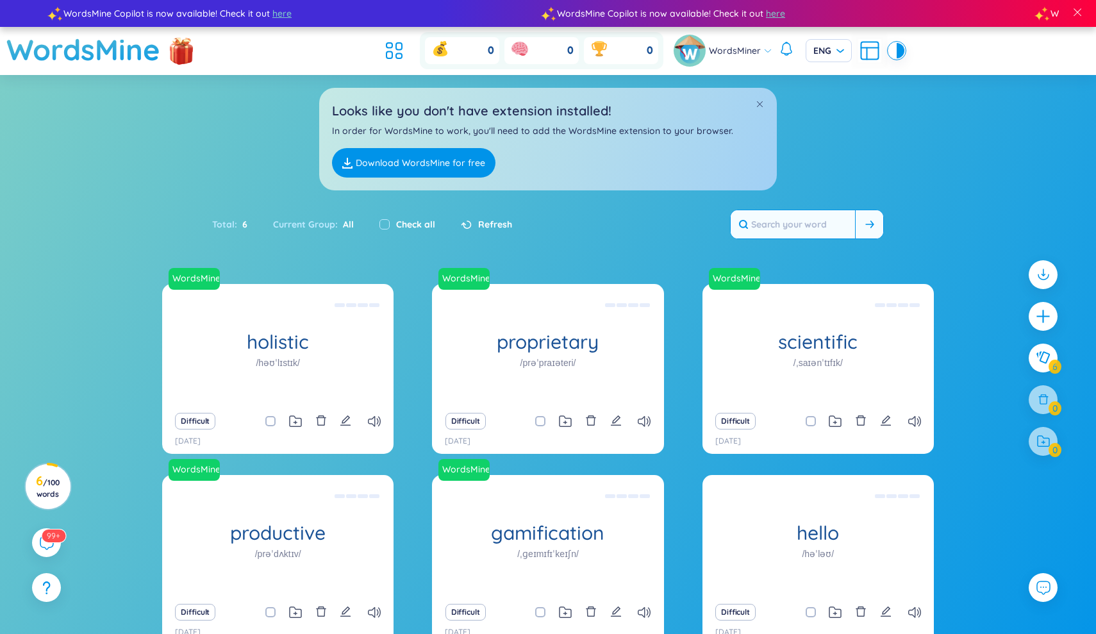
click at [242, 227] on span "6" at bounding box center [242, 224] width 10 height 14
click at [47, 533] on sup "99+" at bounding box center [54, 535] width 26 height 14
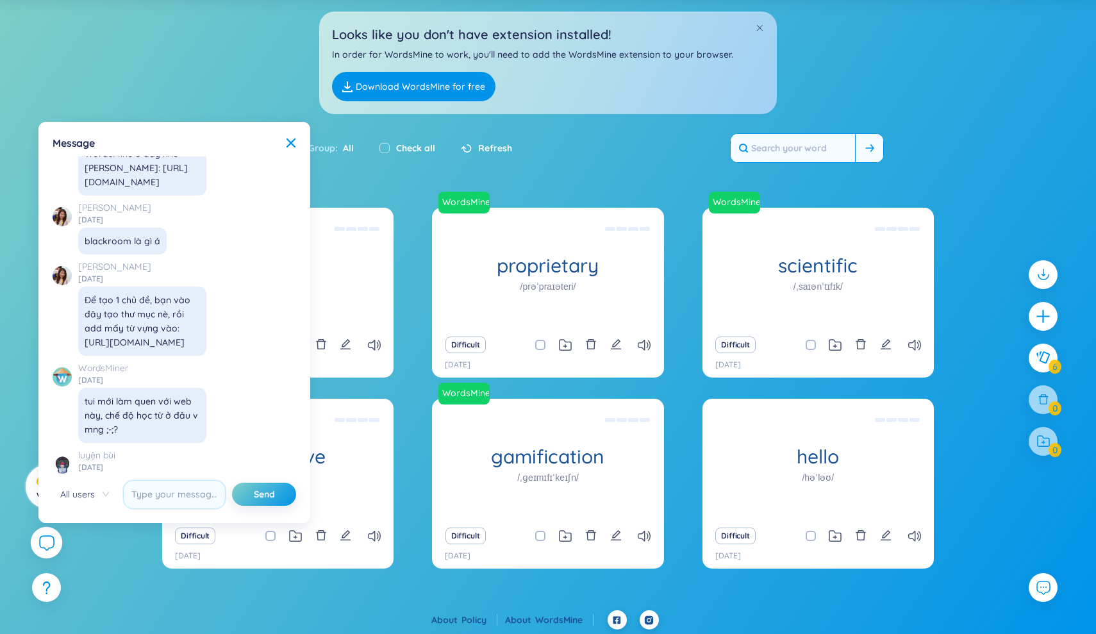
scroll to position [14306, 0]
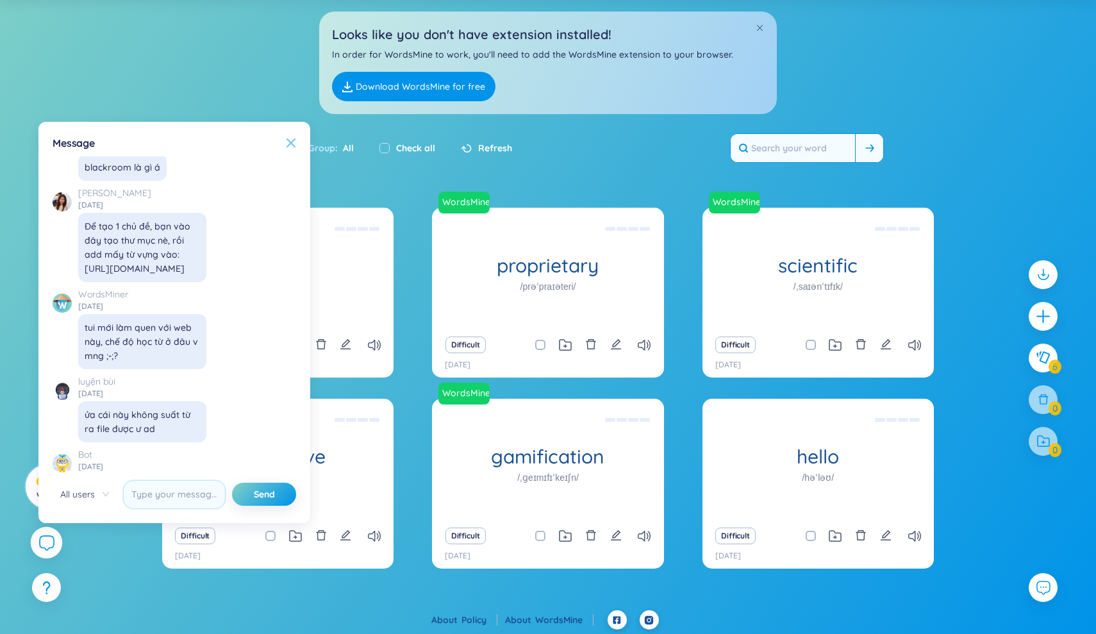
click at [287, 144] on icon at bounding box center [291, 143] width 10 height 10
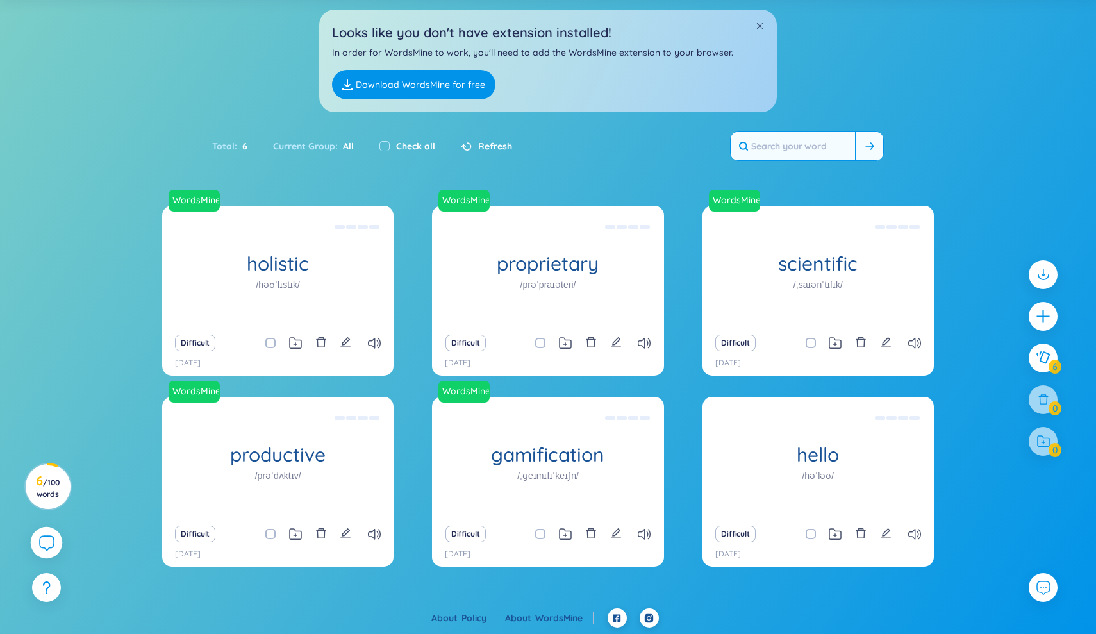
scroll to position [78, 0]
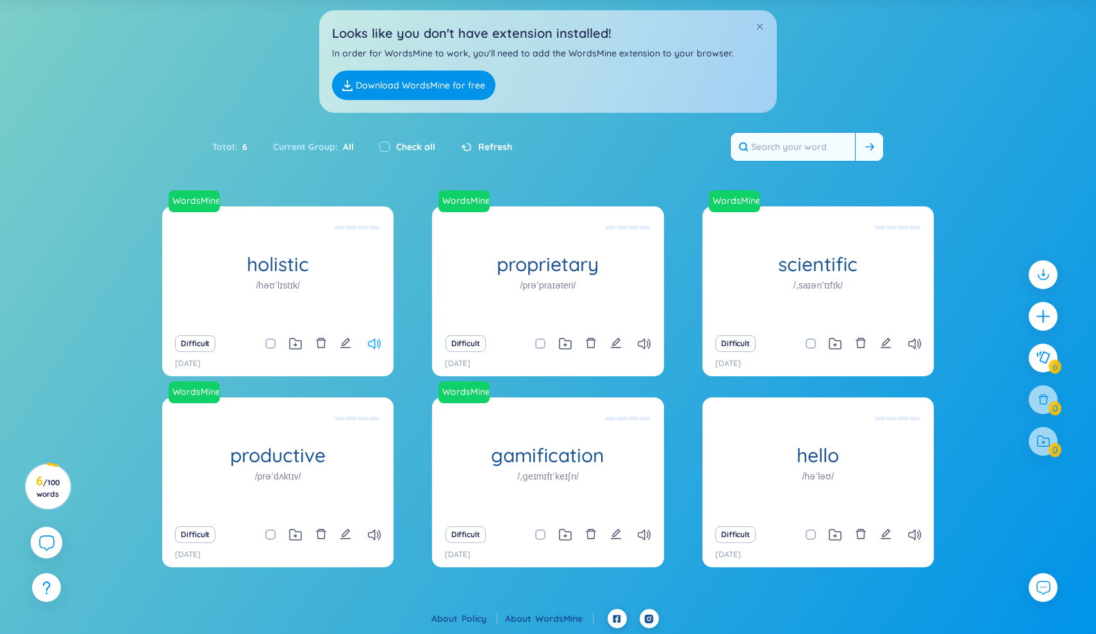
click at [380, 346] on icon at bounding box center [374, 343] width 13 height 11
click at [640, 347] on icon at bounding box center [644, 343] width 13 height 11
click at [612, 348] on icon "edit" at bounding box center [616, 343] width 12 height 12
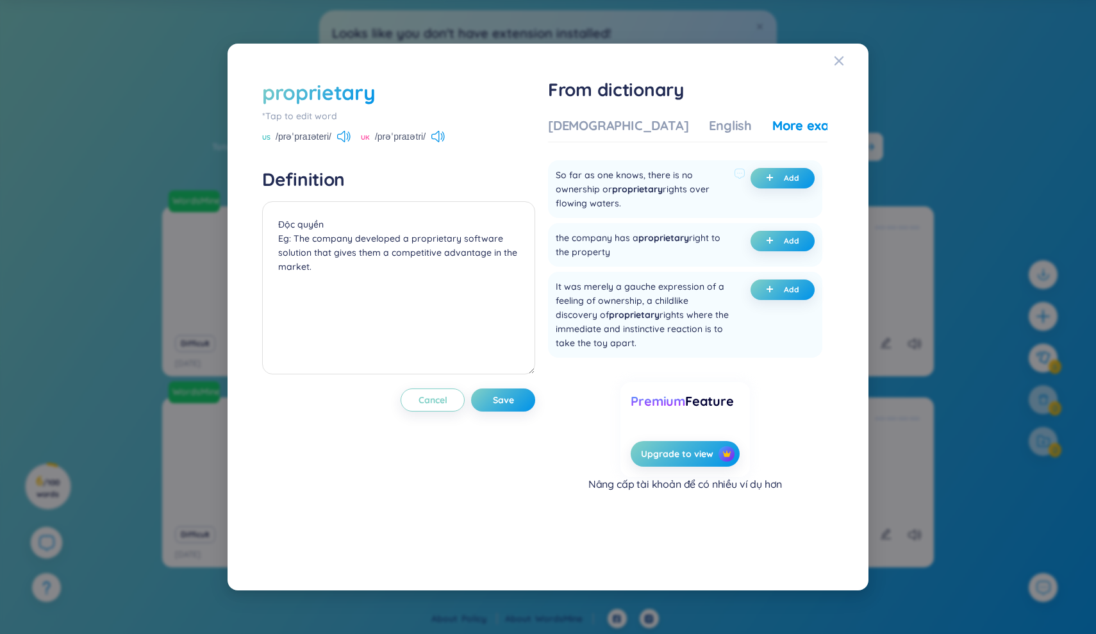
scroll to position [1294, 0]
drag, startPoint x: 320, startPoint y: 272, endPoint x: 296, endPoint y: 235, distance: 43.9
click at [296, 235] on textarea "Độc quyền Eg: The company developed a proprietary software solution that gives …" at bounding box center [398, 287] width 273 height 173
type textarea "Độc quyền Eg:"
click at [439, 137] on icon at bounding box center [437, 137] width 13 height 12
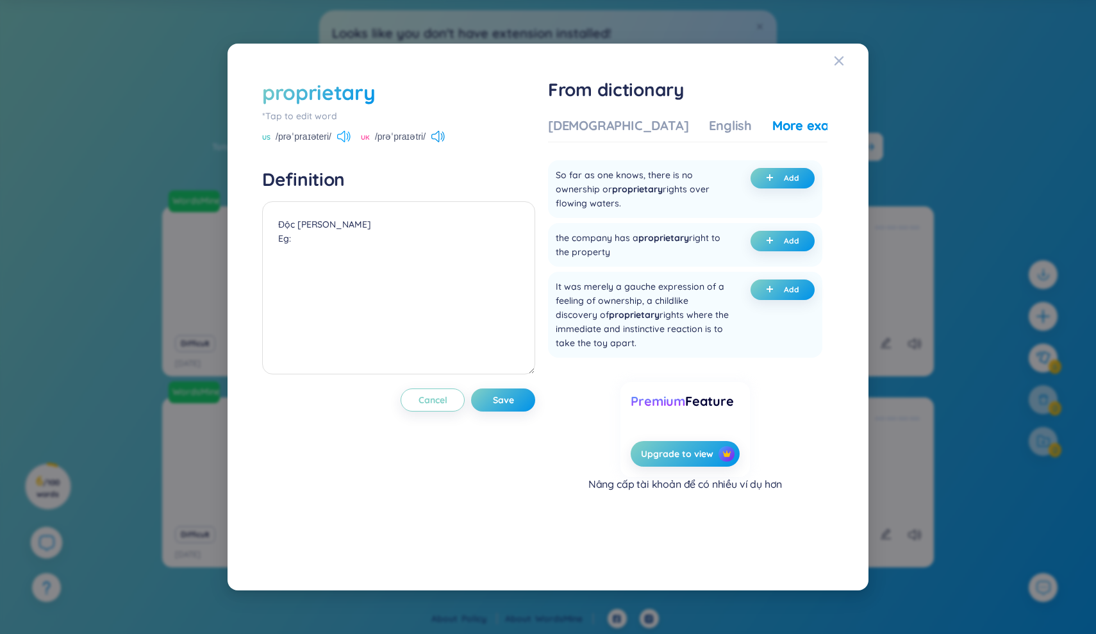
click at [347, 137] on icon at bounding box center [343, 137] width 13 height 12
click at [435, 140] on icon at bounding box center [437, 137] width 13 height 12
click at [596, 123] on div "Vietnamese" at bounding box center [618, 126] width 140 height 18
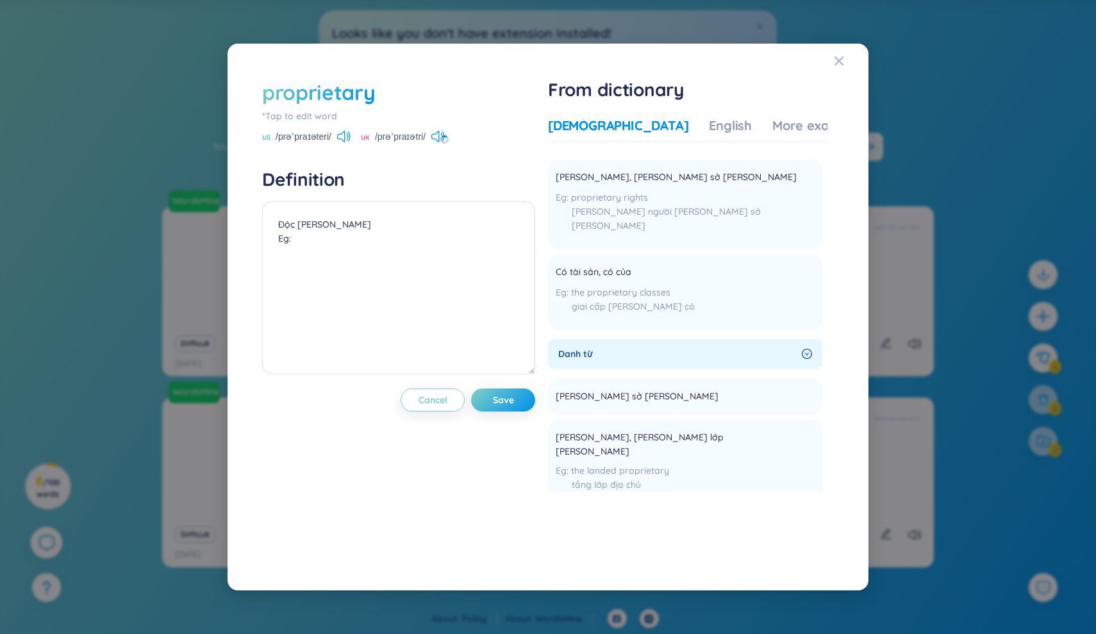
scroll to position [254, 0]
click at [837, 59] on icon "Close" at bounding box center [839, 60] width 9 height 9
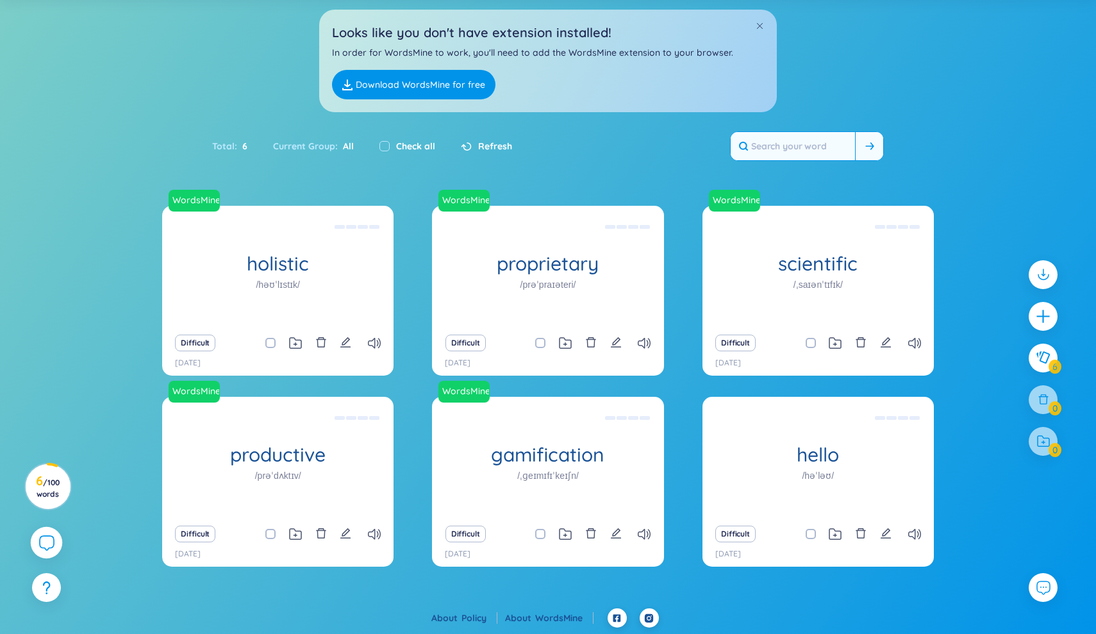
scroll to position [78, 0]
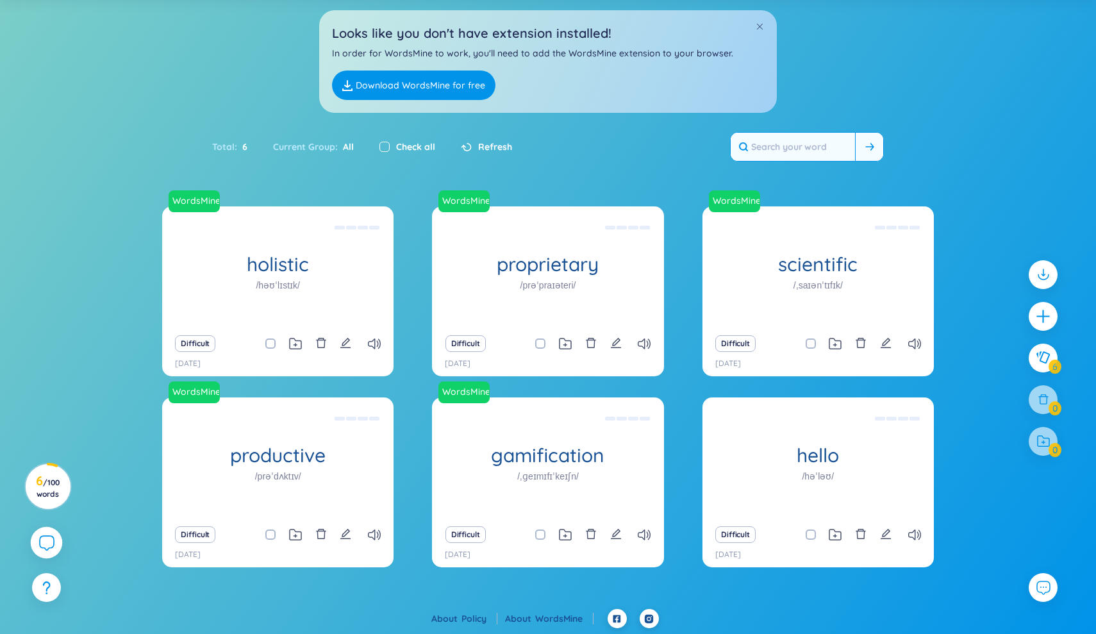
click at [387, 147] on input "checkbox" at bounding box center [384, 147] width 10 height 10
checkbox input "true"
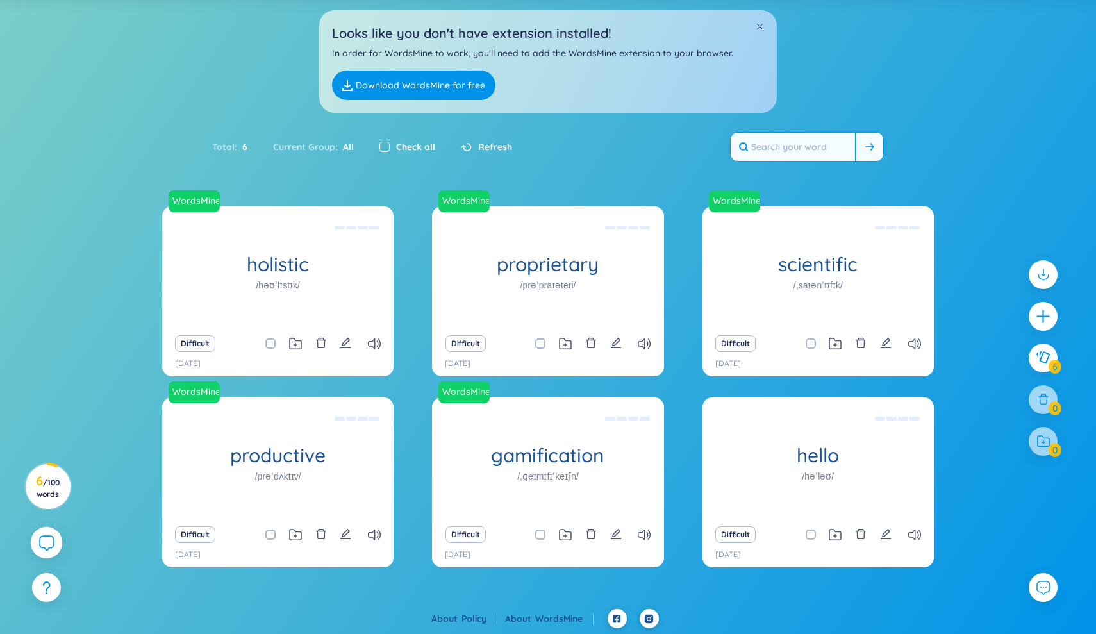
checkbox input "true"
click at [387, 147] on input "checkbox" at bounding box center [384, 147] width 10 height 10
checkbox input "false"
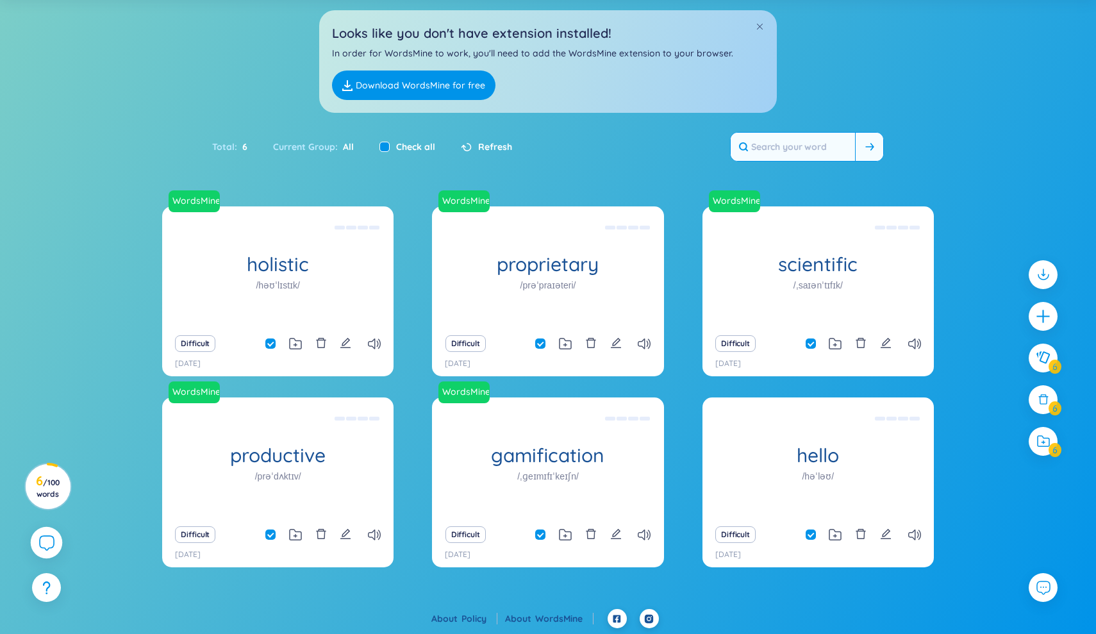
checkbox input "false"
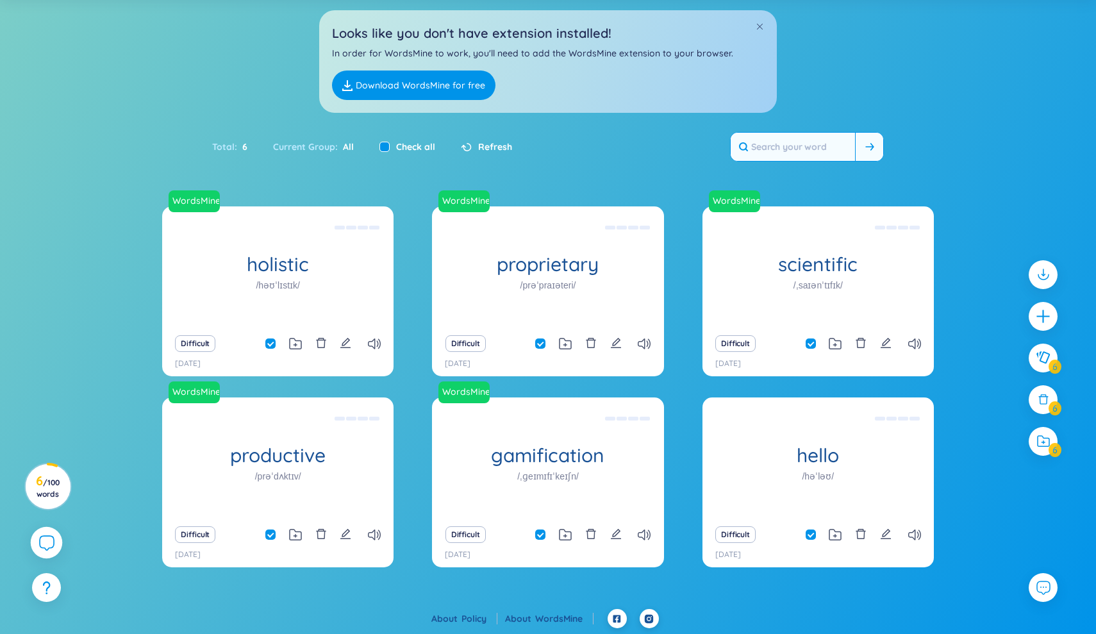
checkbox input "false"
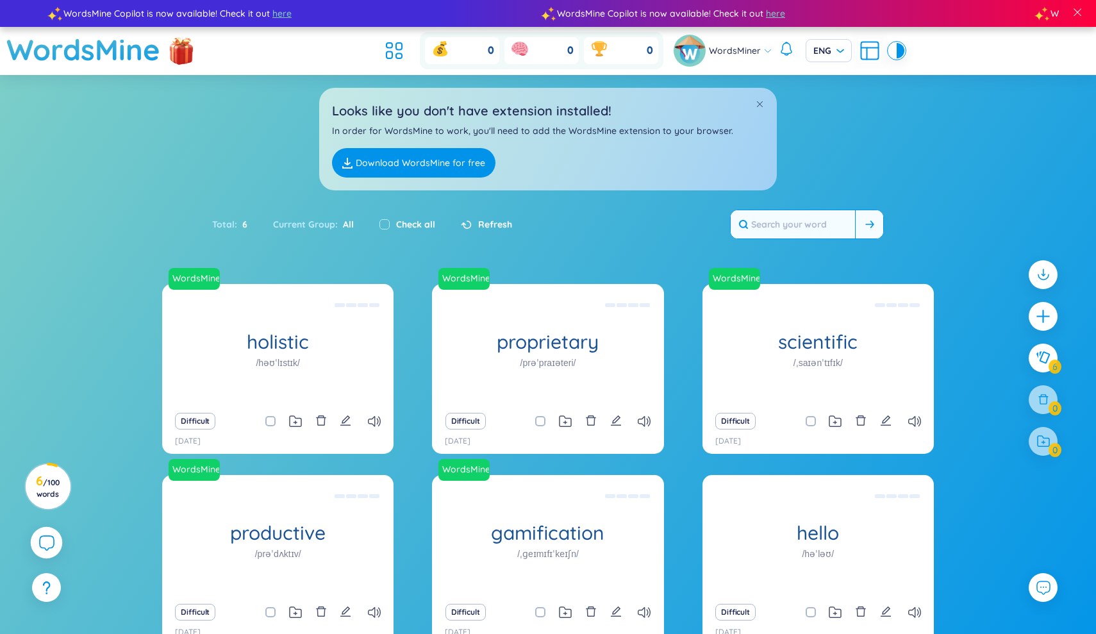
scroll to position [0, 0]
